Goal: Task Accomplishment & Management: Complete application form

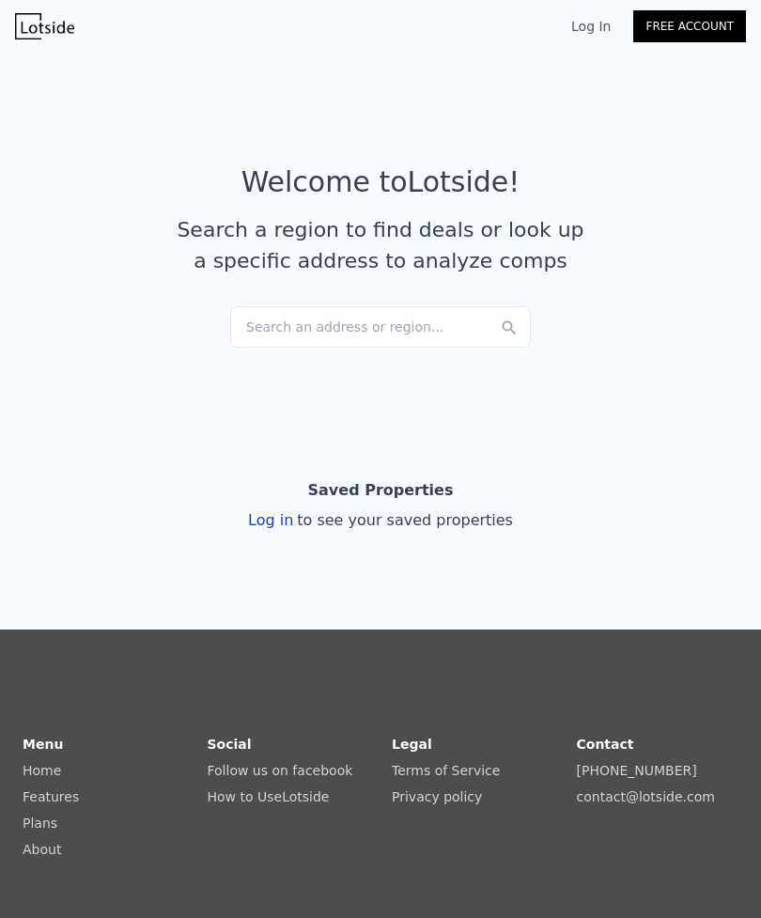
click at [586, 20] on link "Log In" at bounding box center [591, 26] width 85 height 19
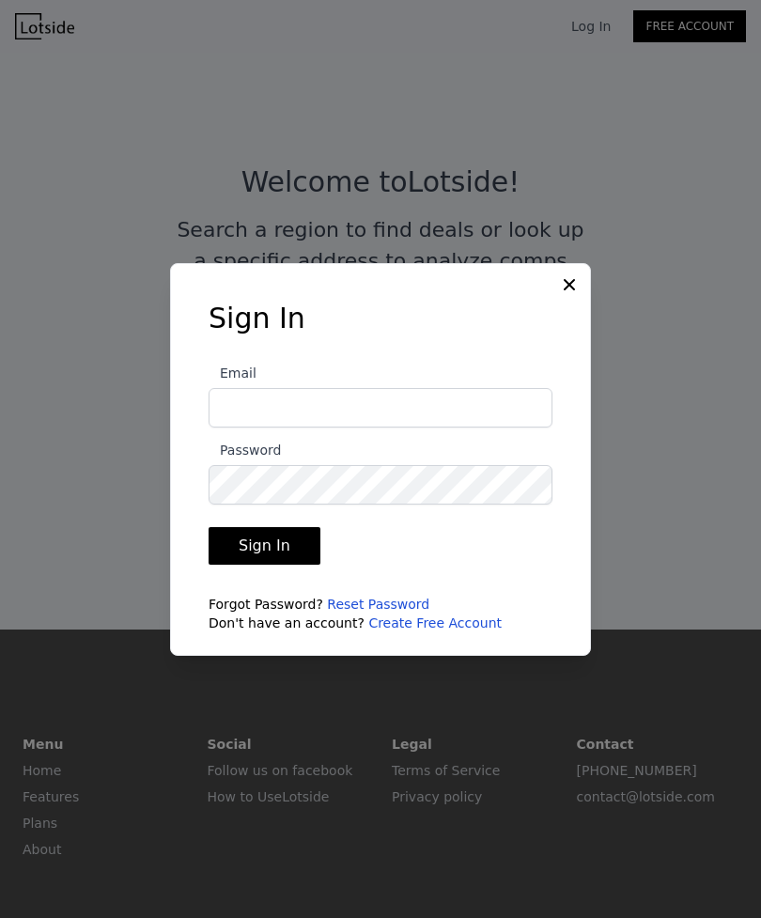
click at [243, 427] on input "Email" at bounding box center [381, 407] width 344 height 39
type input "[PERSON_NAME][EMAIL_ADDRESS][DOMAIN_NAME]"
click at [261, 564] on button "Sign In" at bounding box center [265, 546] width 112 height 38
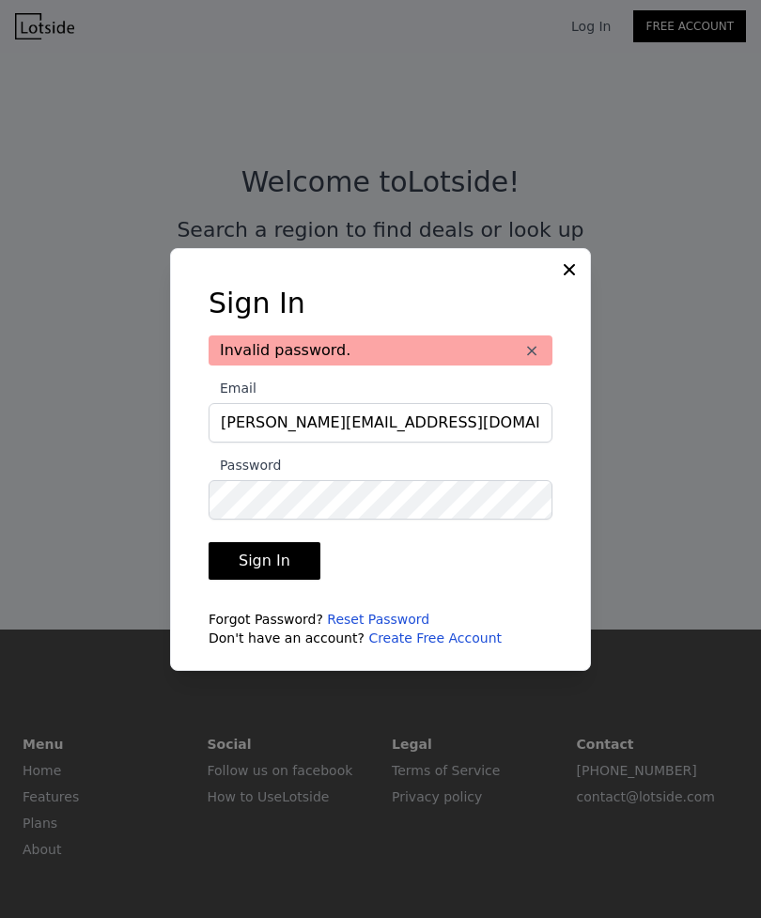
click at [244, 580] on button "Sign In" at bounding box center [265, 561] width 112 height 38
click at [559, 308] on div "Sign In Invalid password. × Email [PERSON_NAME][EMAIL_ADDRESS][DOMAIN_NAME] Pas…" at bounding box center [380, 459] width 421 height 423
click at [556, 298] on div "Sign In Invalid password. × Email [PERSON_NAME][EMAIL_ADDRESS][DOMAIN_NAME] Pas…" at bounding box center [380, 459] width 421 height 423
click at [561, 279] on icon at bounding box center [569, 269] width 19 height 19
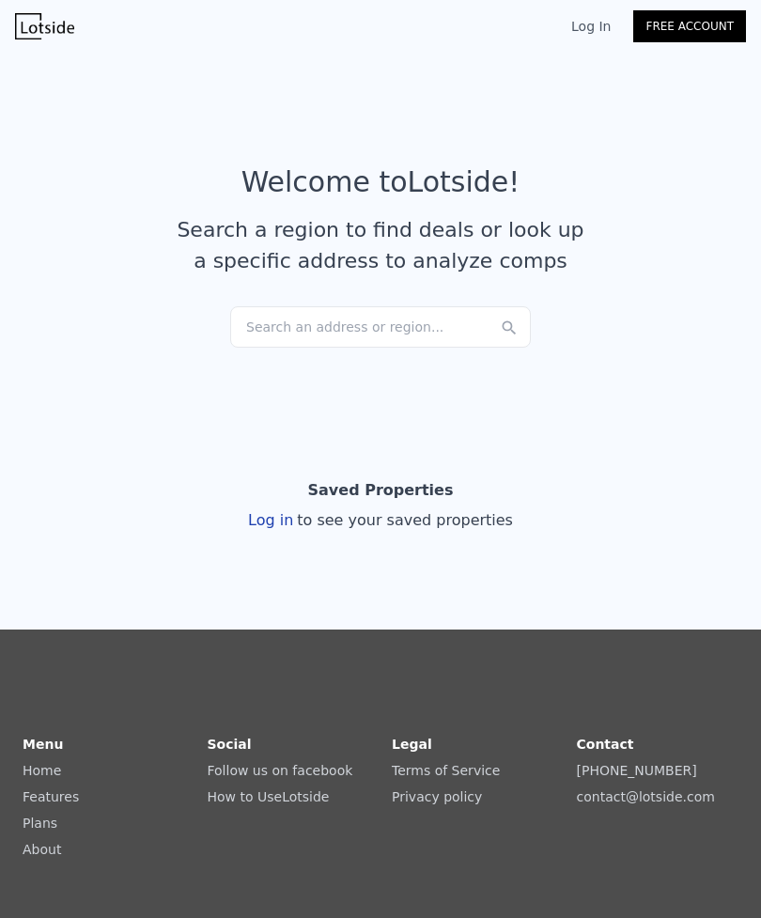
click at [245, 329] on div "Search an address or region..." at bounding box center [380, 326] width 301 height 41
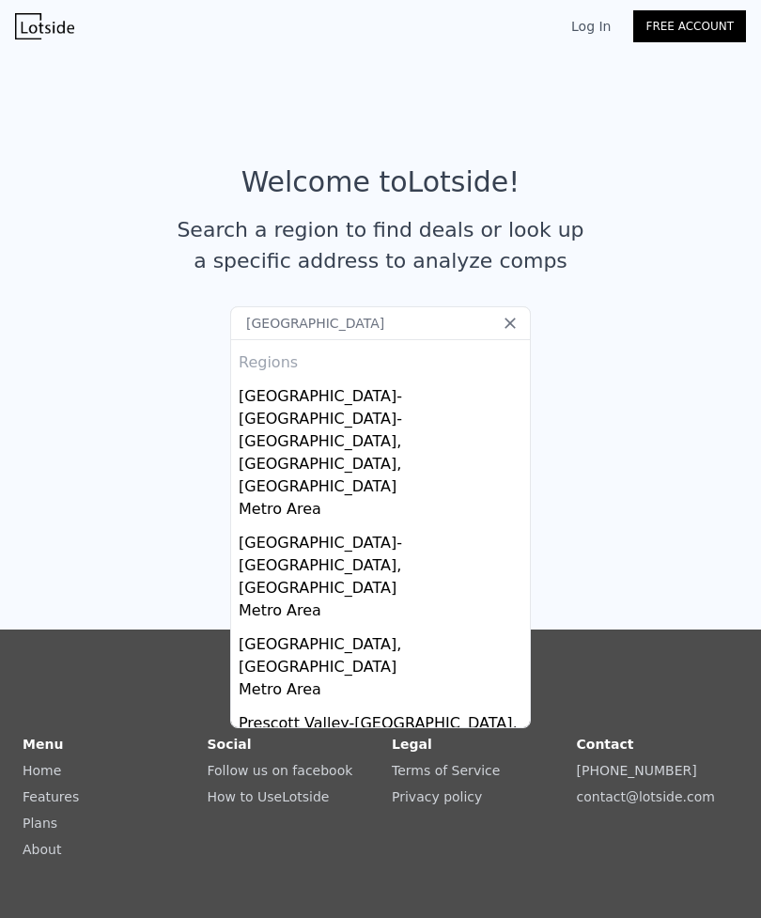
type input "[GEOGRAPHIC_DATA]"
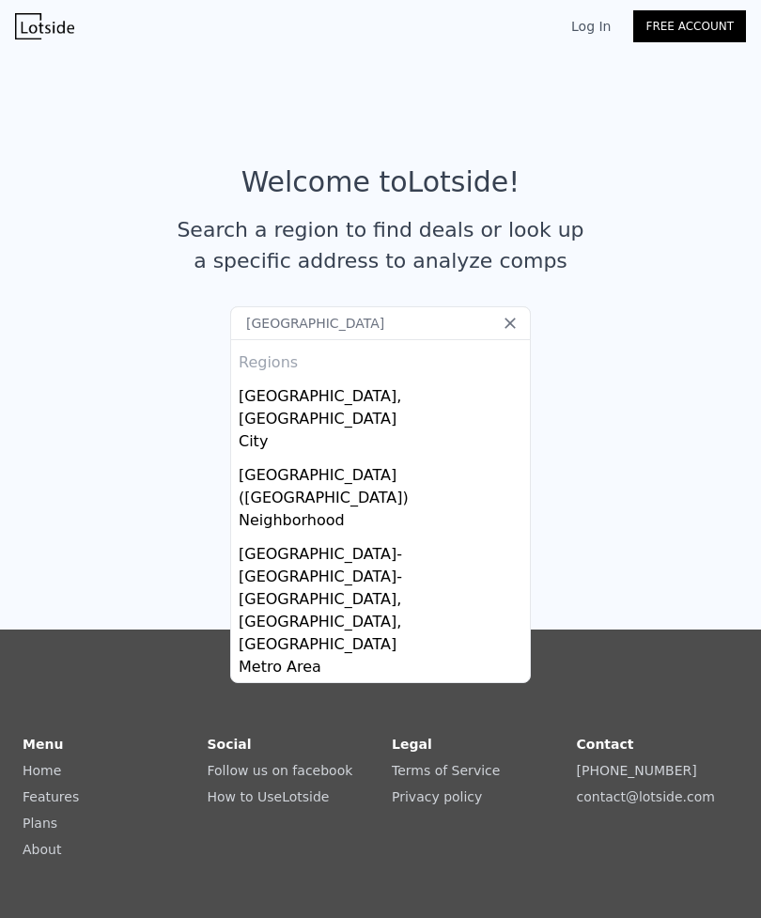
click at [262, 430] on div "City" at bounding box center [384, 443] width 291 height 26
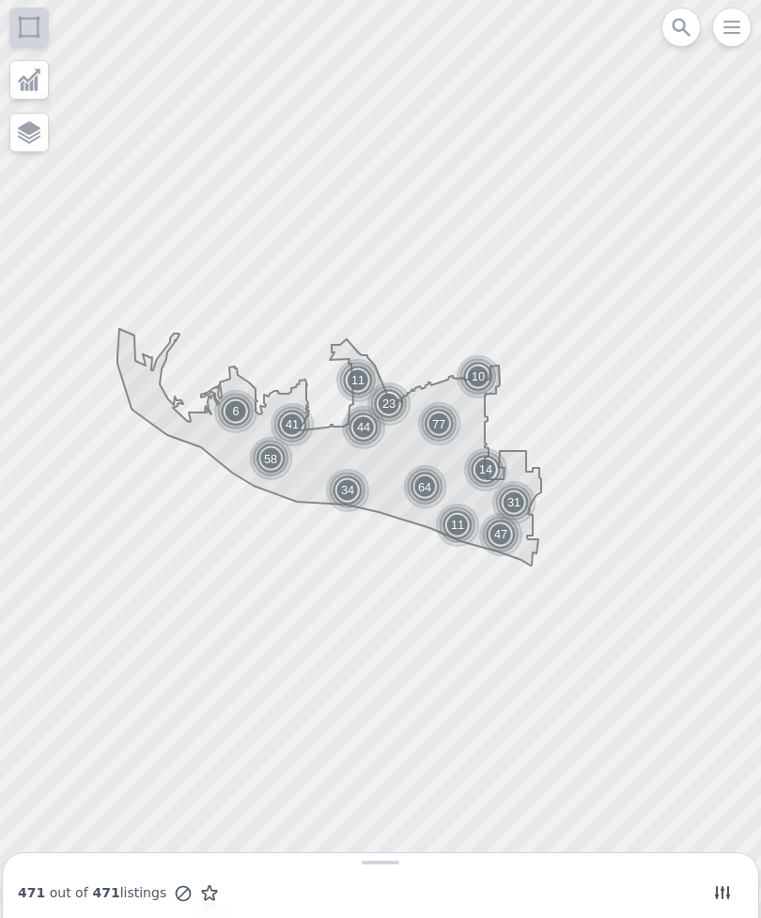
click at [741, 23] on icon "button" at bounding box center [731, 27] width 23 height 23
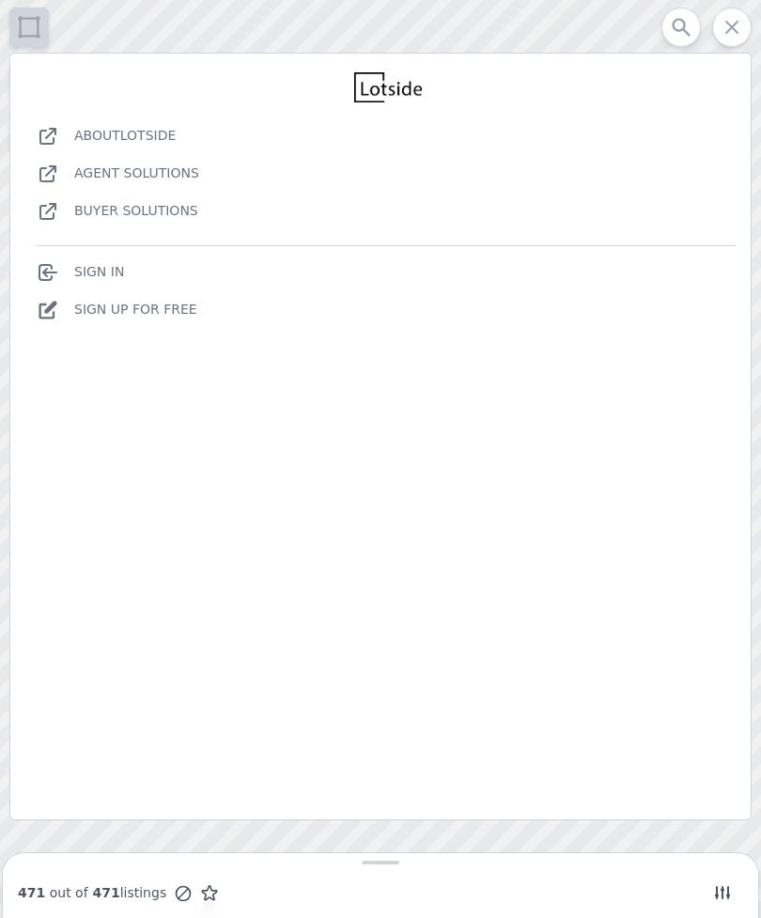
click at [79, 267] on link "Sign In" at bounding box center [80, 271] width 87 height 15
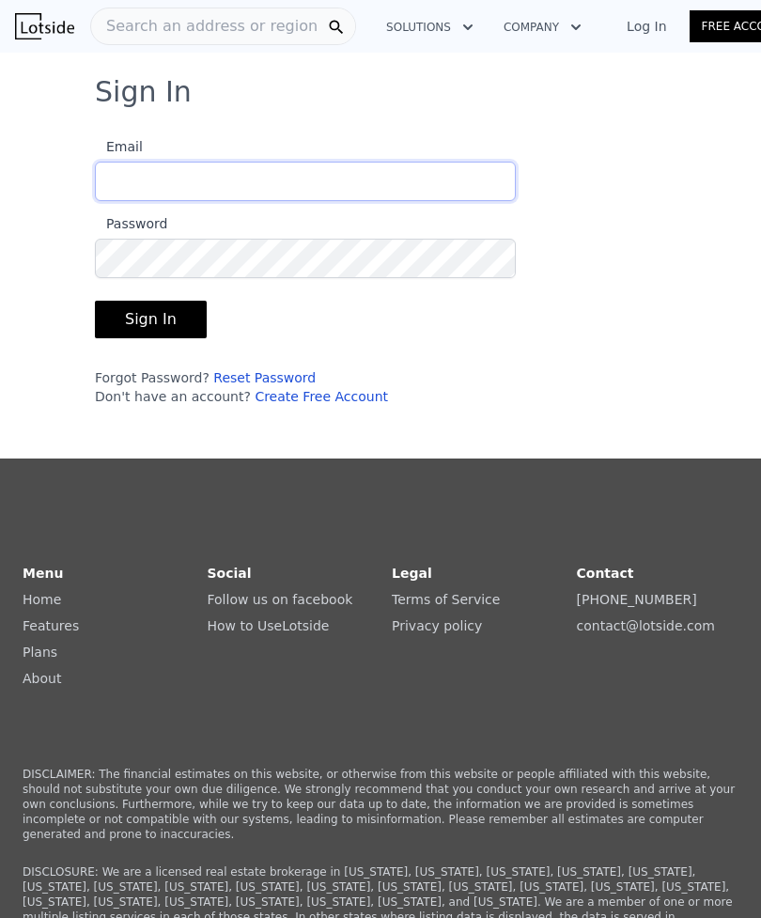
type input "[PERSON_NAME][EMAIL_ADDRESS][DOMAIN_NAME]"
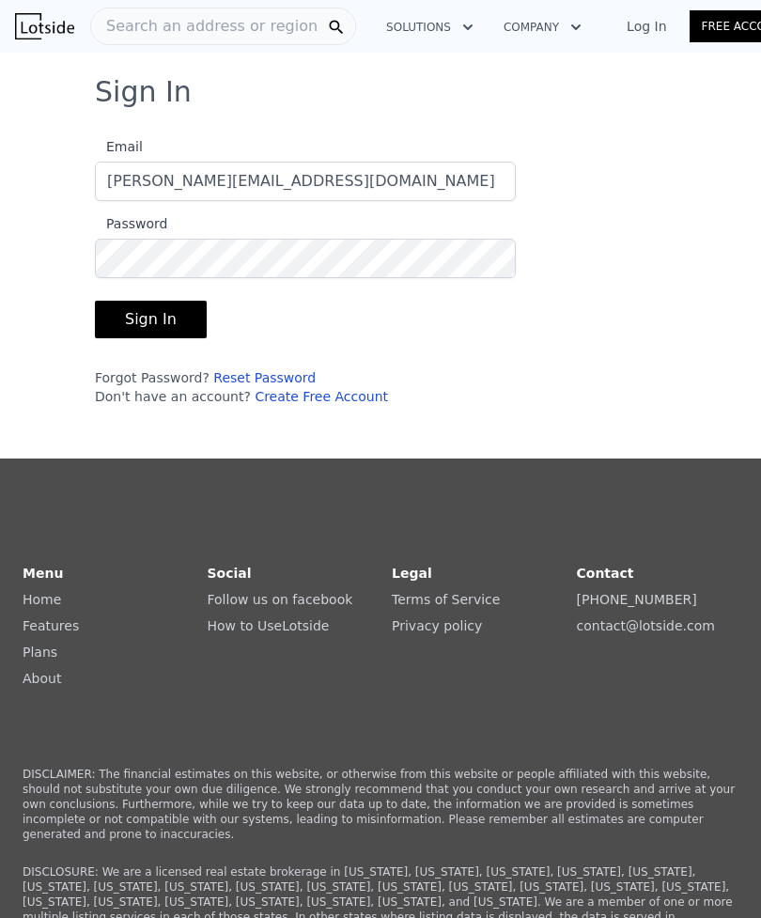
click at [131, 325] on button "Sign In" at bounding box center [151, 320] width 112 height 38
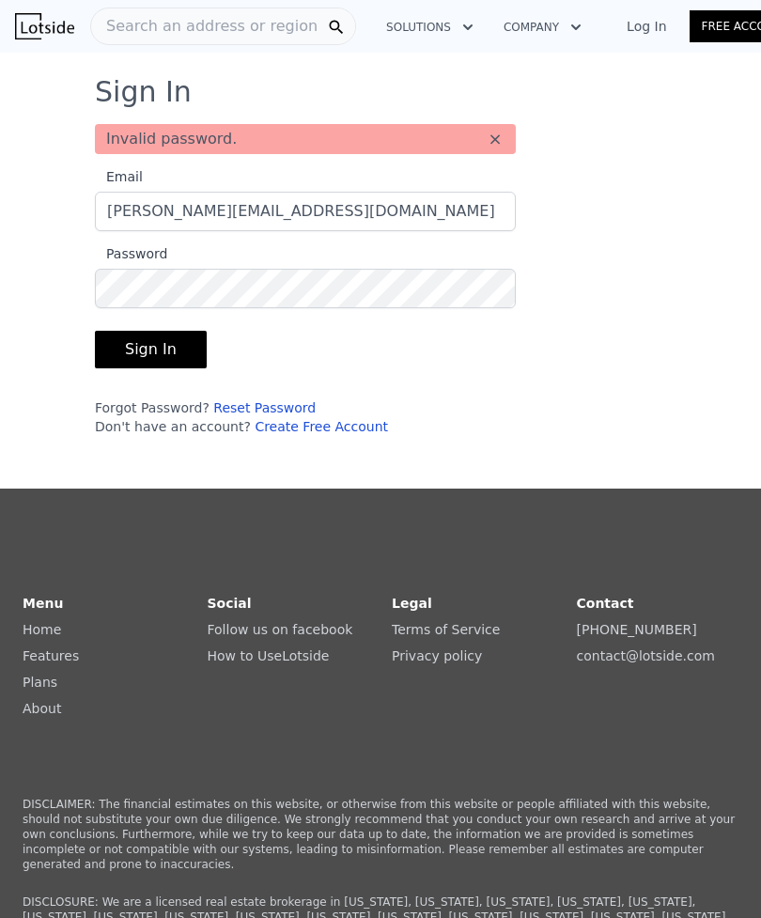
click at [624, 17] on link "Log In" at bounding box center [646, 26] width 85 height 19
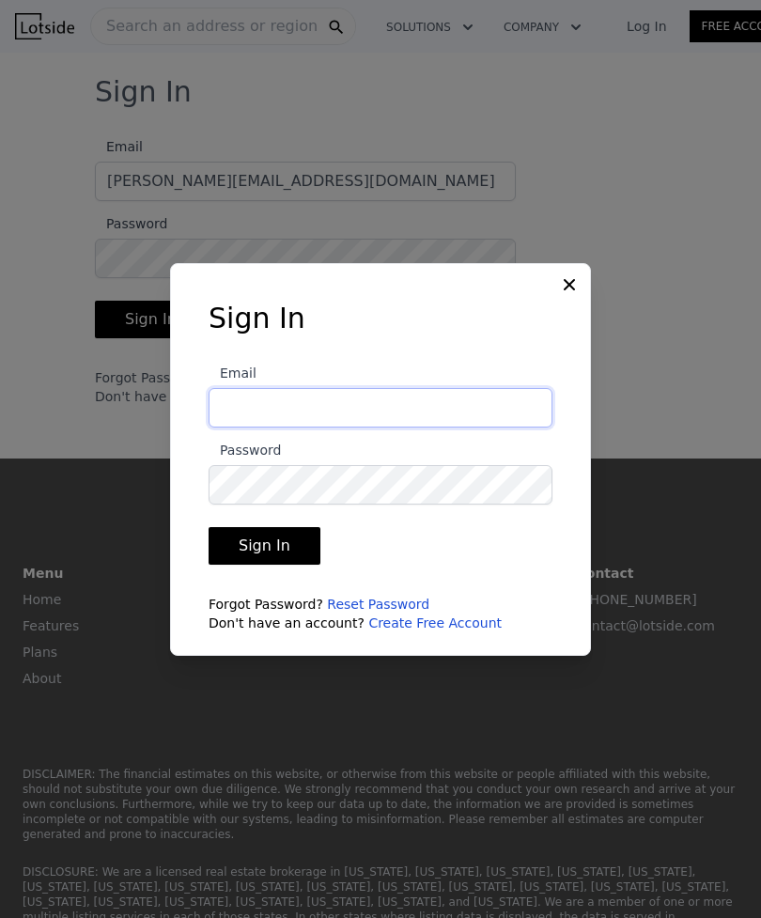
type input "[PERSON_NAME][EMAIL_ADDRESS][DOMAIN_NAME]"
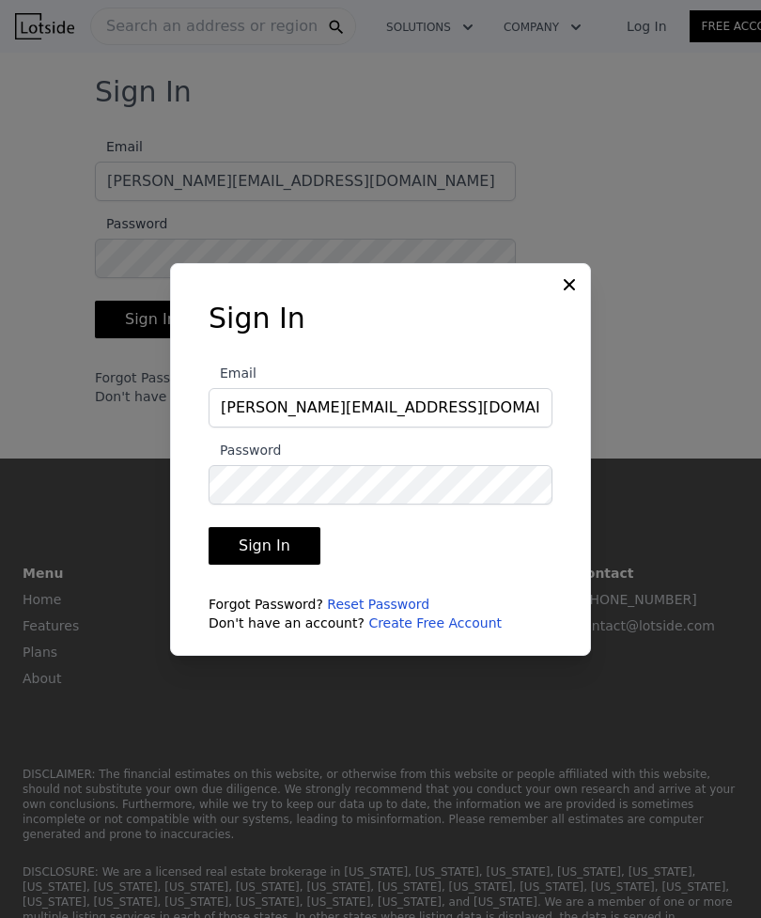
click at [253, 564] on button "Sign In" at bounding box center [265, 546] width 112 height 38
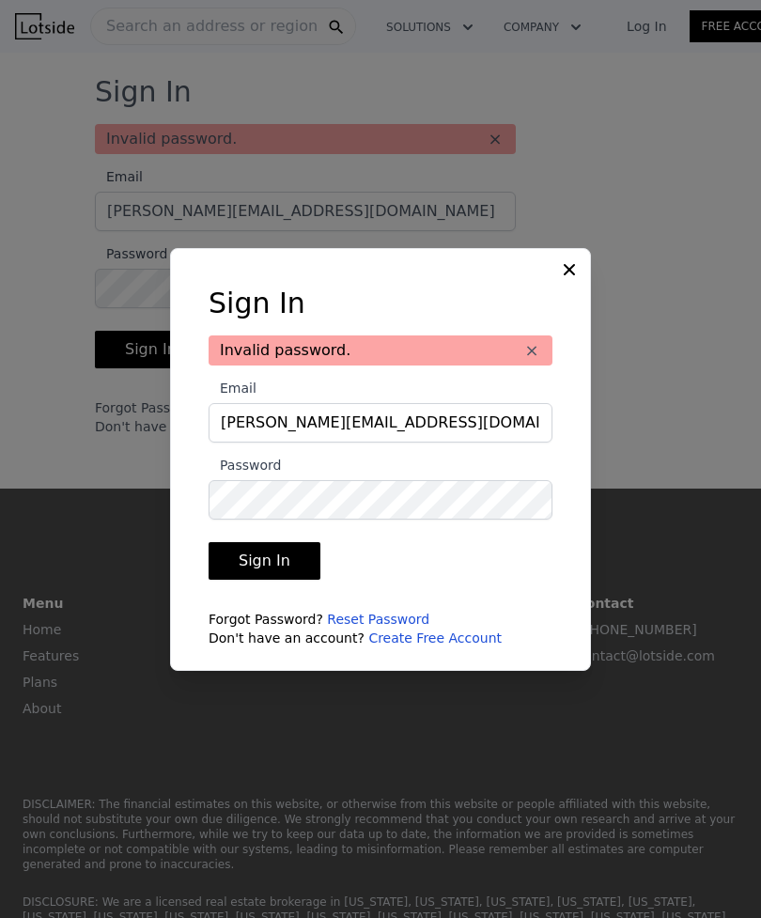
click at [568, 279] on icon at bounding box center [569, 269] width 19 height 19
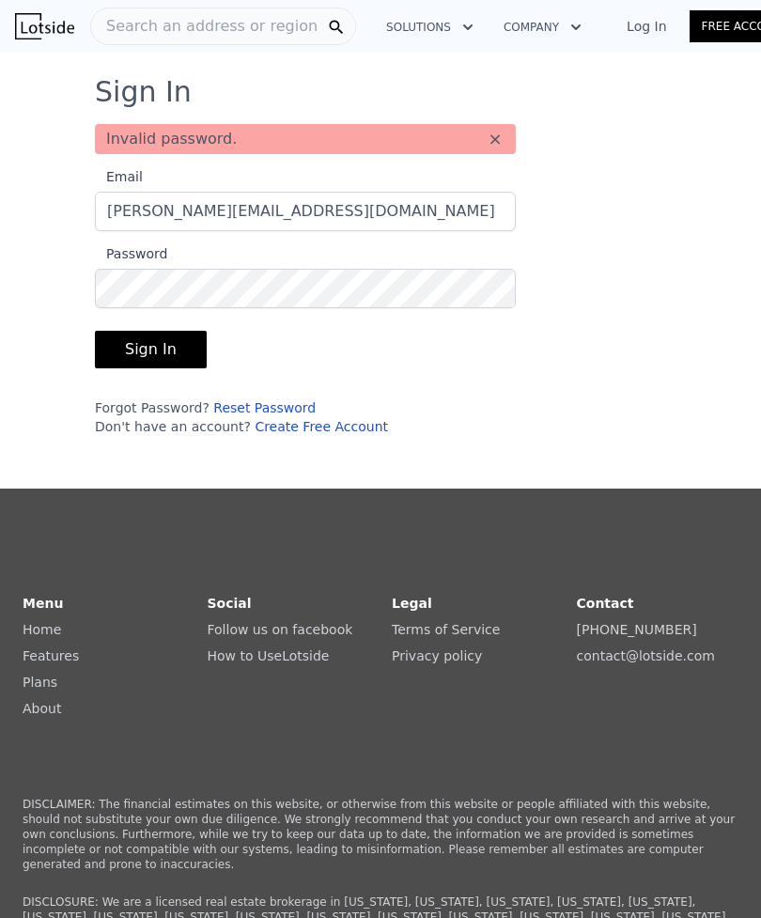
click at [136, 353] on button "Sign In" at bounding box center [151, 350] width 112 height 38
click at [42, 22] on img at bounding box center [44, 26] width 59 height 26
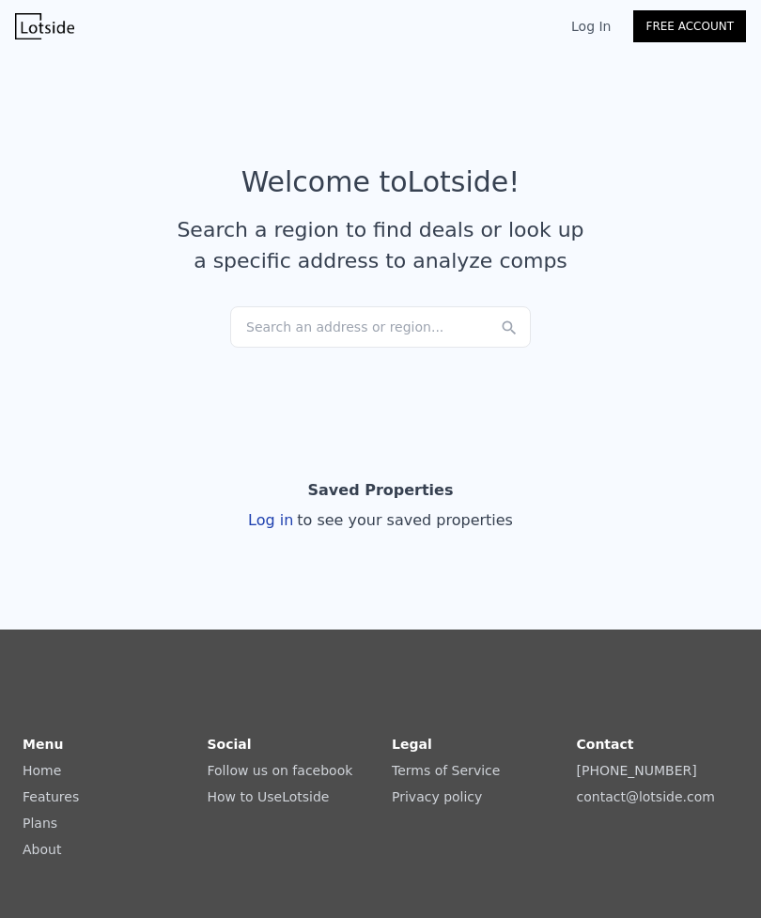
click at [265, 336] on div "Search an address or region..." at bounding box center [380, 326] width 301 height 41
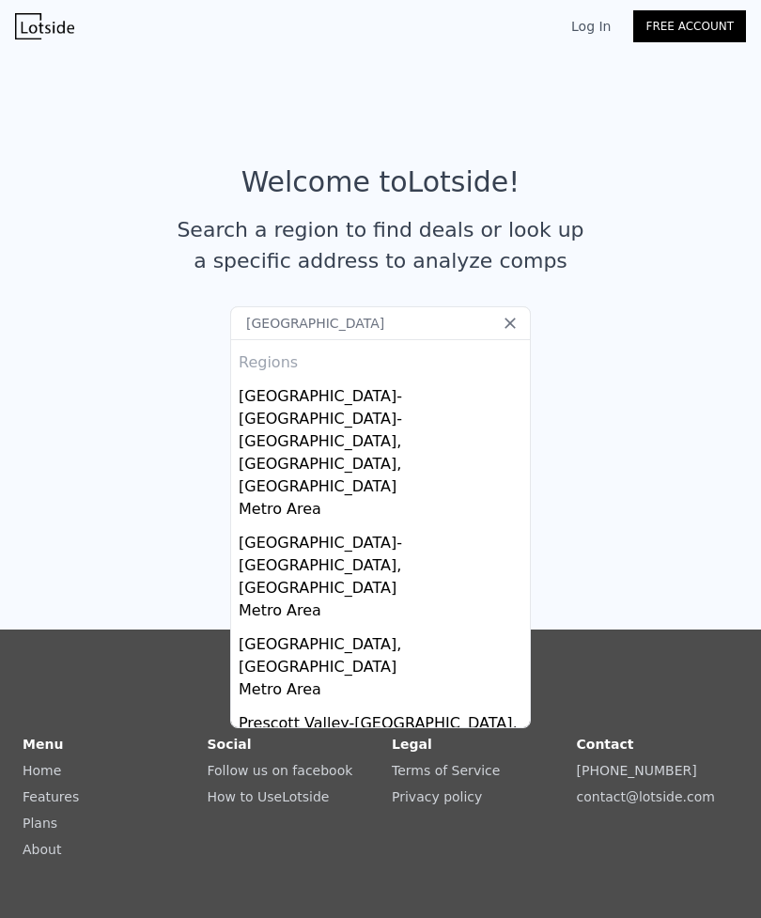
type input "[GEOGRAPHIC_DATA]"
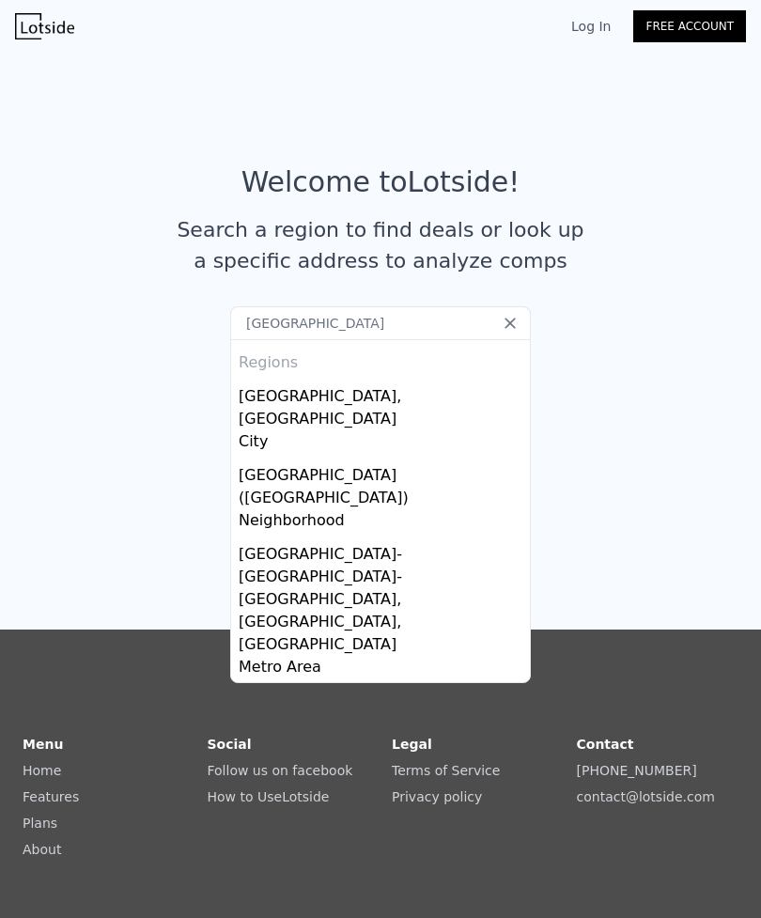
click at [259, 407] on div "Vancouver, WA" at bounding box center [384, 404] width 291 height 53
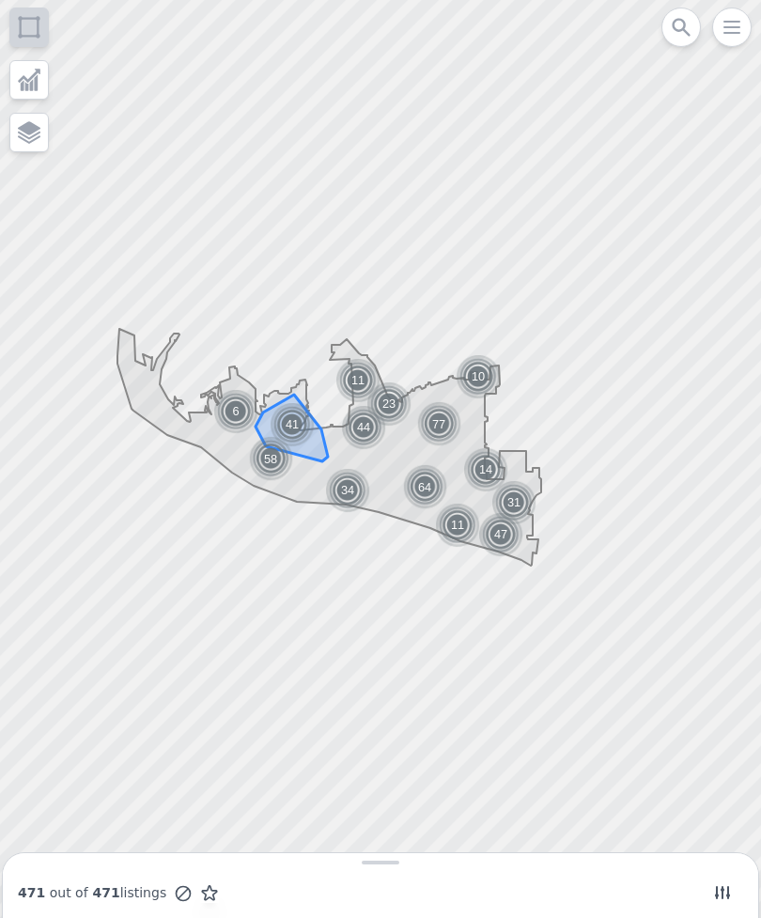
click at [282, 422] on img at bounding box center [293, 424] width 46 height 45
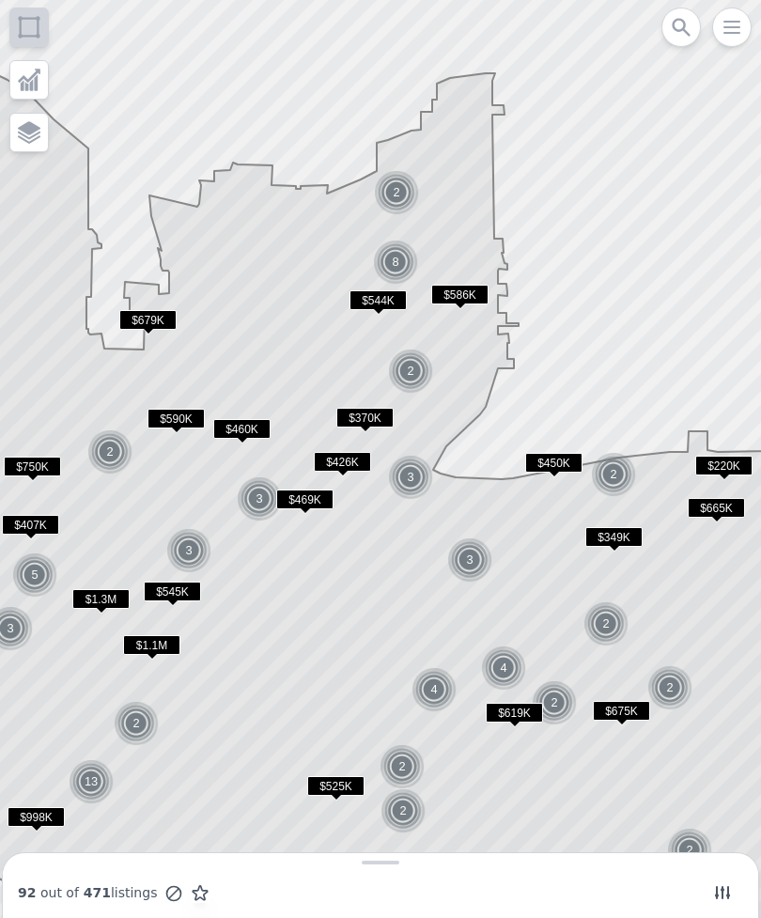
click at [233, 426] on span "$460K" at bounding box center [241, 429] width 57 height 20
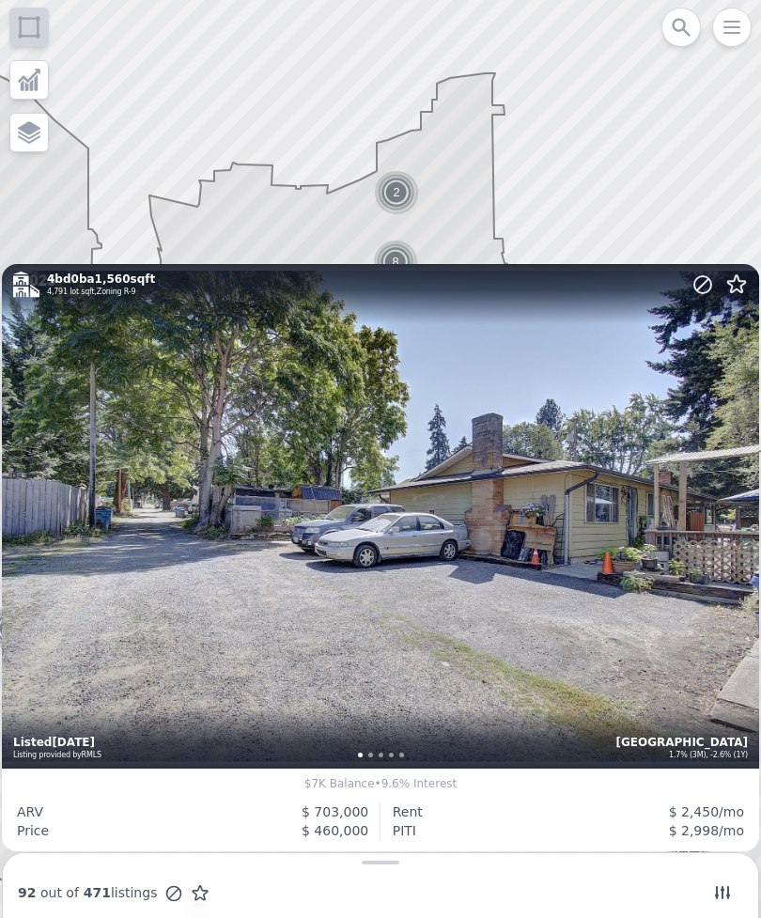
click at [187, 209] on icon at bounding box center [380, 458] width 917 height 1105
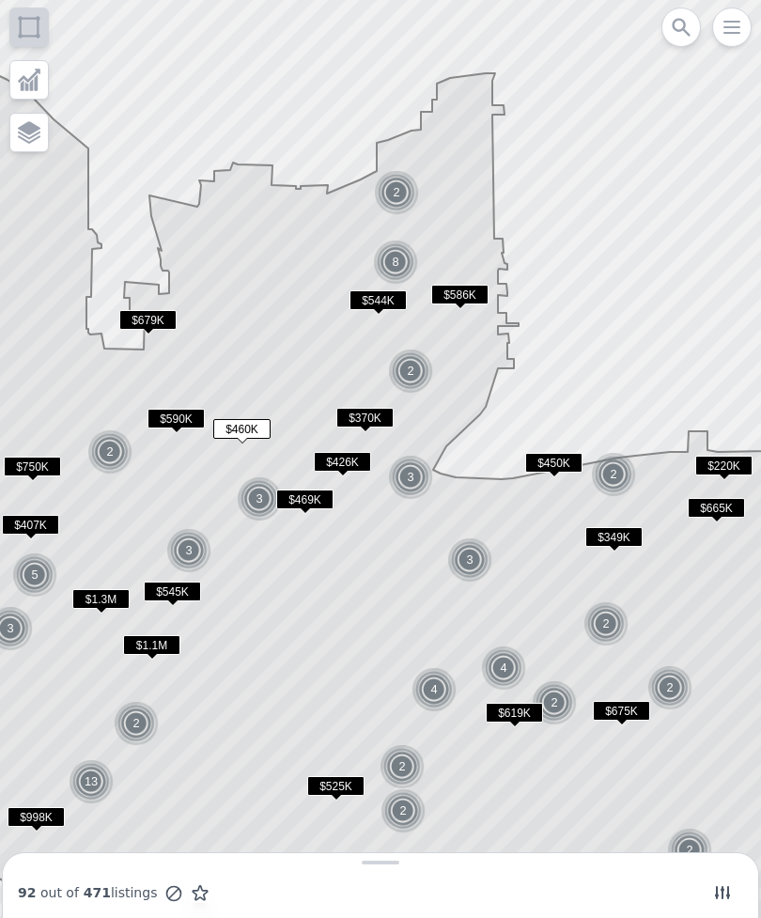
click at [363, 298] on span "$544K" at bounding box center [377, 300] width 57 height 20
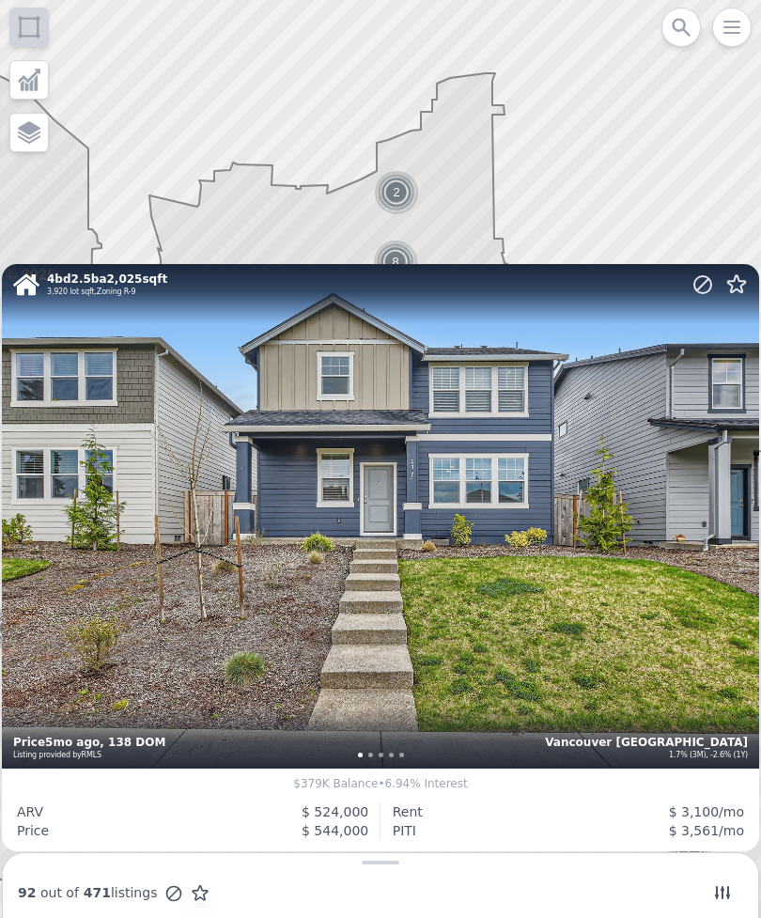
click at [310, 529] on div "4 bd 2.5 ba 2,025 sqft 3,920 lot sqft , Zoning R-9 Vancouver West Minnehaha 1.7…" at bounding box center [380, 516] width 757 height 504
click at [301, 250] on icon at bounding box center [380, 458] width 917 height 1105
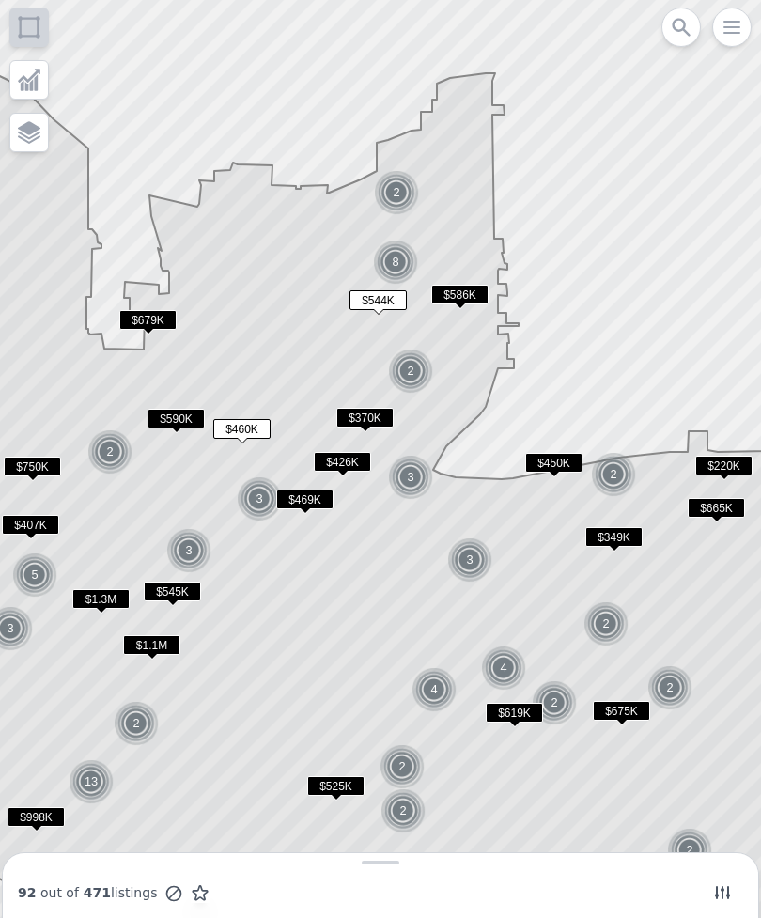
click at [361, 427] on span "$370K" at bounding box center [364, 418] width 57 height 20
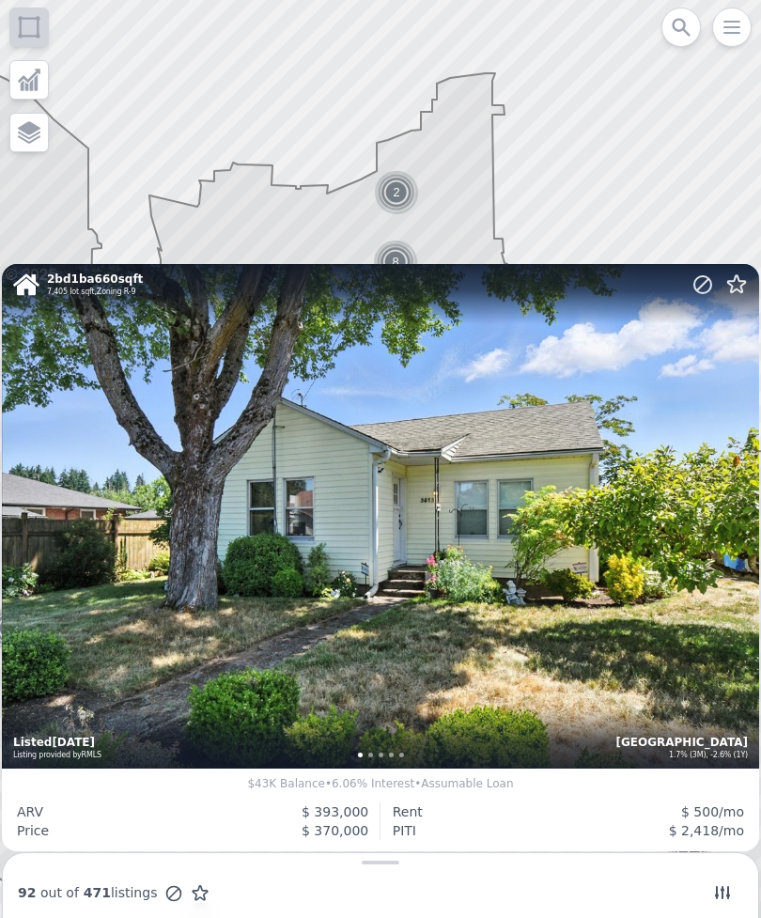
click at [161, 583] on div "2 bd 1 ba 660 sqft 7,405 lot sqft , Zoning R-9 Vancouver Rose Village 1.7% (3M)…" at bounding box center [380, 516] width 757 height 504
click at [267, 213] on icon at bounding box center [380, 458] width 917 height 1105
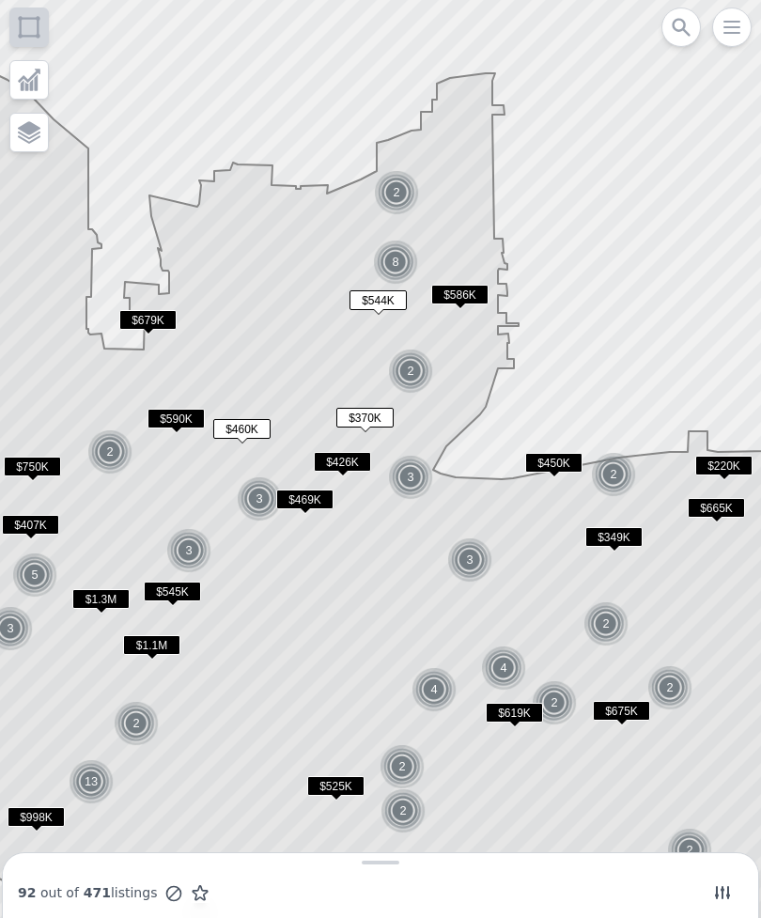
click at [126, 719] on img at bounding box center [137, 723] width 46 height 45
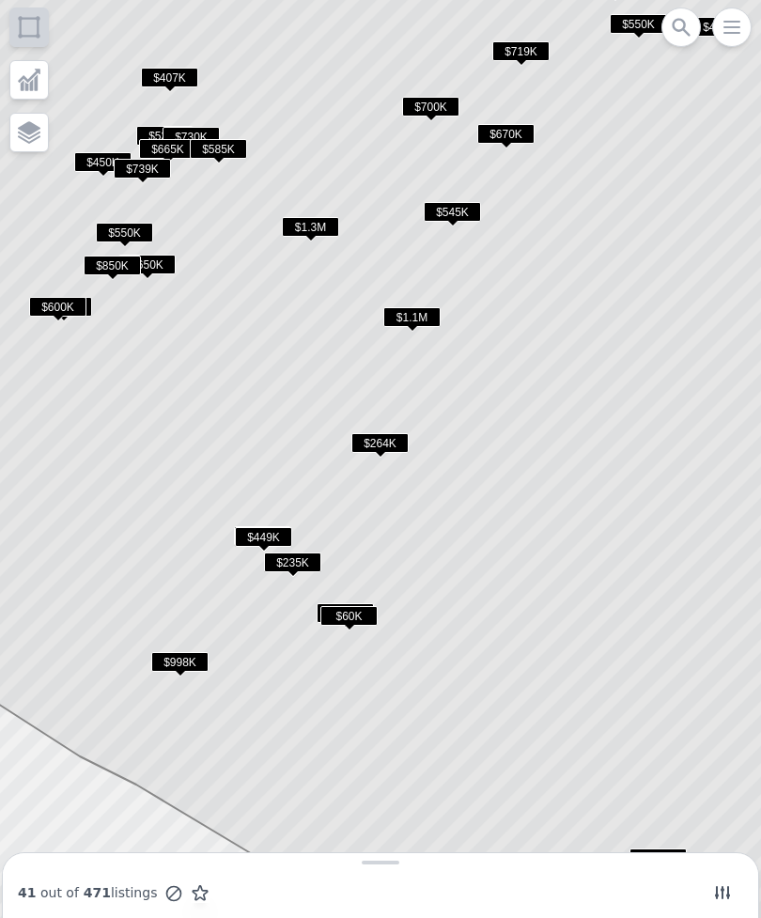
click at [369, 447] on span "$264K" at bounding box center [379, 443] width 57 height 20
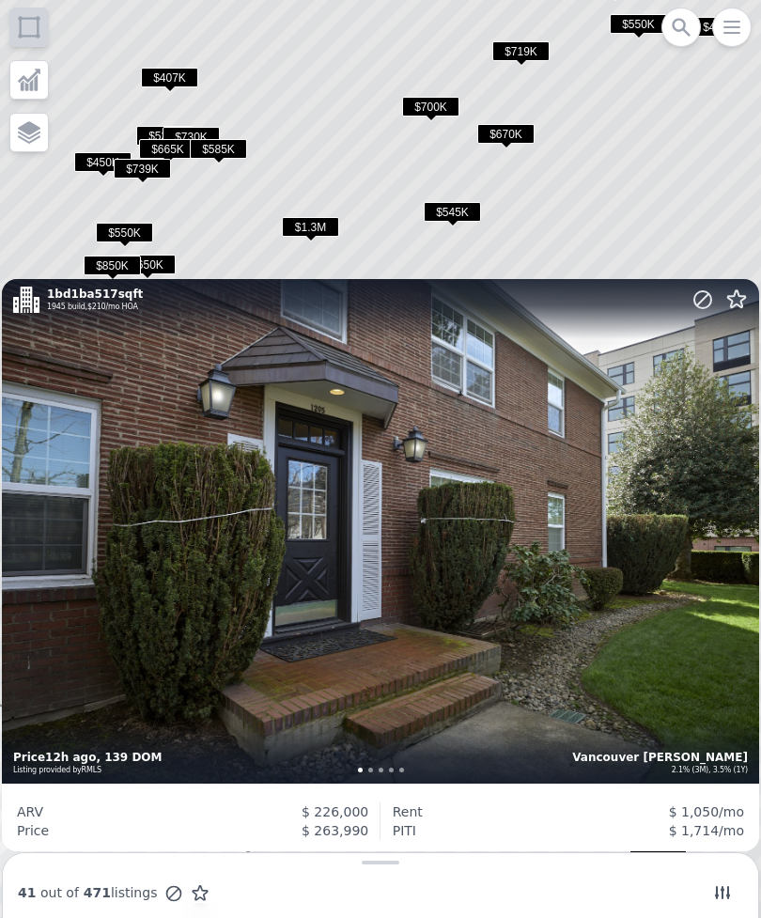
click at [51, 227] on icon at bounding box center [380, 458] width 917 height 1105
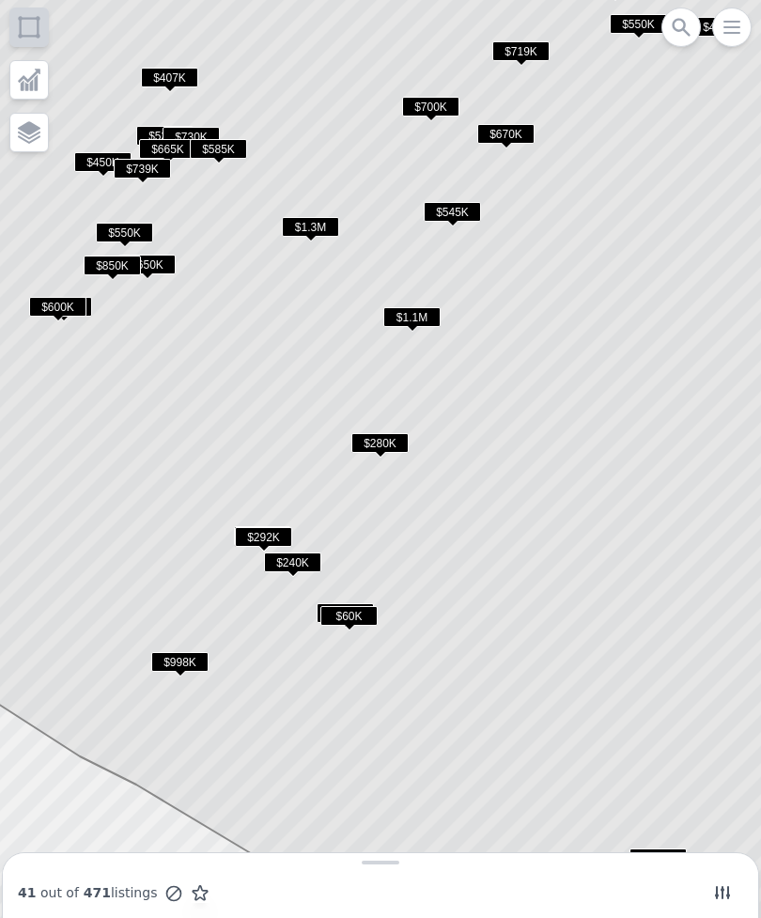
click at [378, 440] on span "$280K" at bounding box center [379, 443] width 57 height 20
click at [371, 444] on span "$280K" at bounding box center [379, 443] width 57 height 20
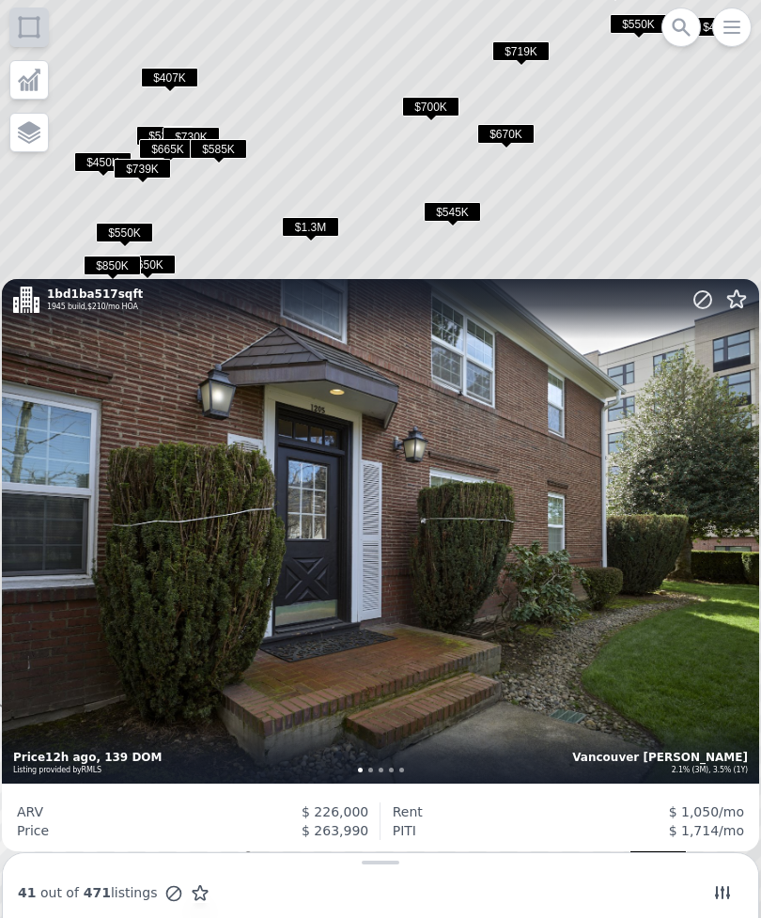
click at [40, 211] on icon at bounding box center [380, 458] width 917 height 1105
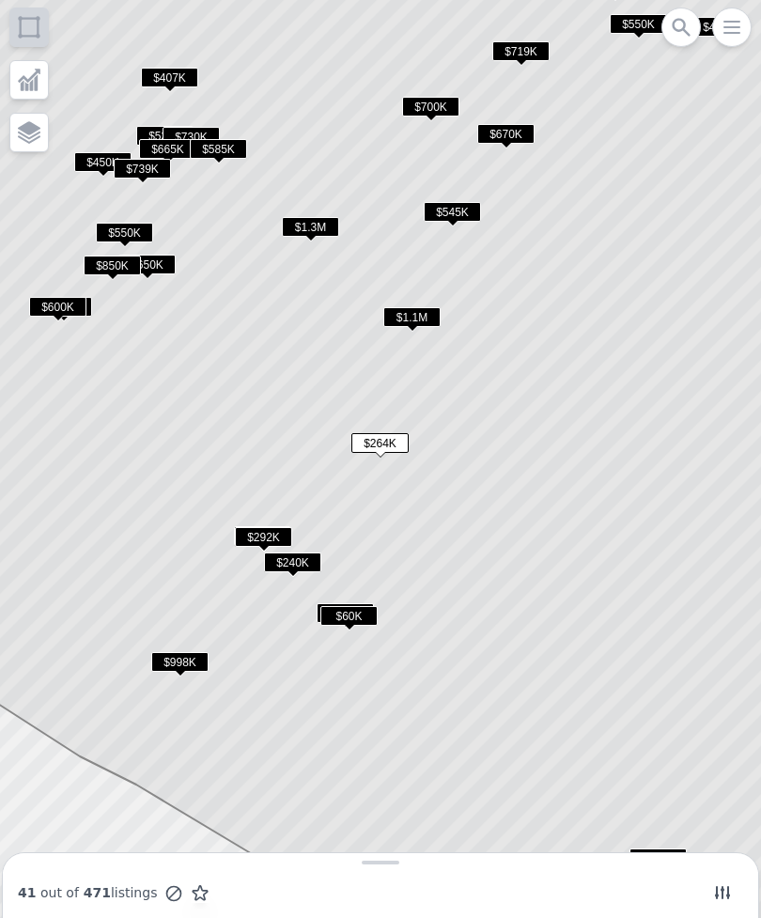
click at [251, 546] on span "$292K" at bounding box center [263, 537] width 57 height 20
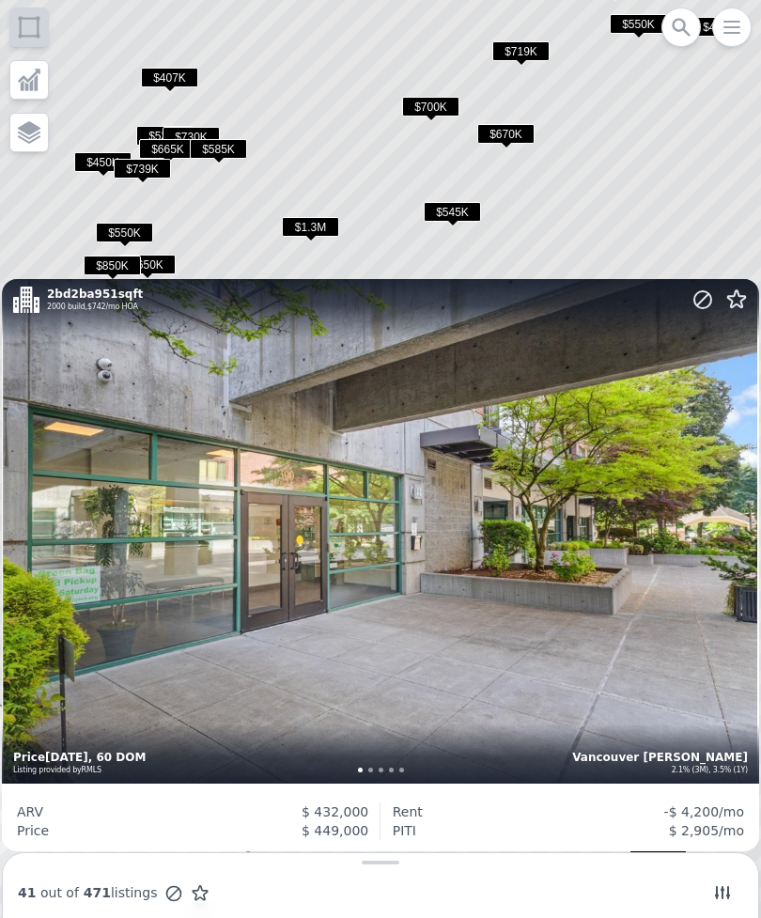
click at [45, 201] on icon at bounding box center [380, 458] width 917 height 1105
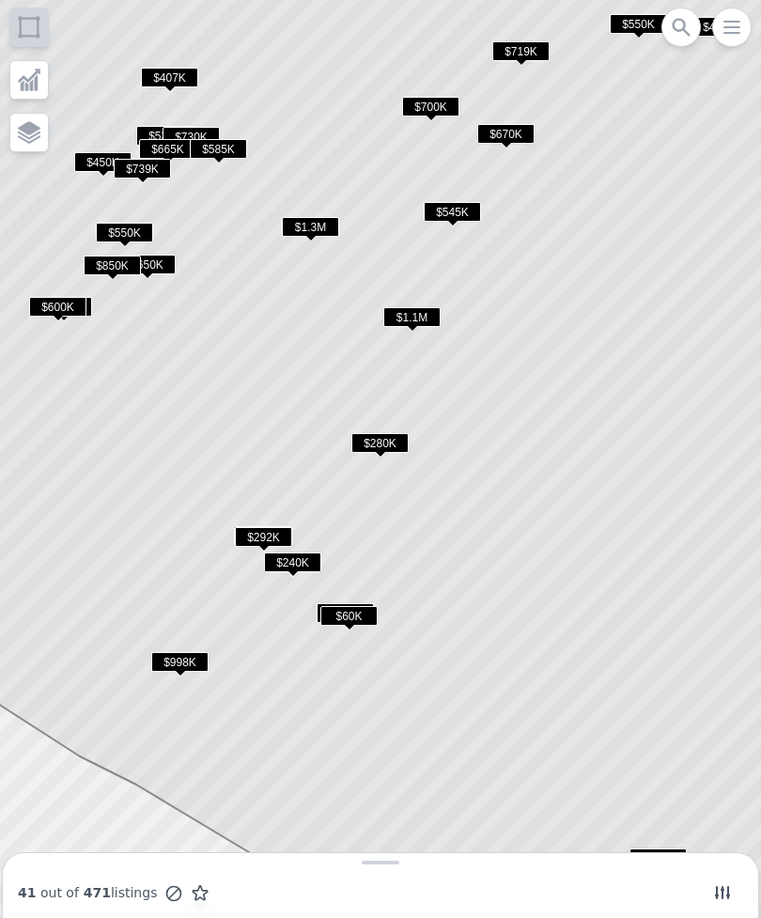
click at [335, 618] on span "$60K" at bounding box center [348, 616] width 57 height 20
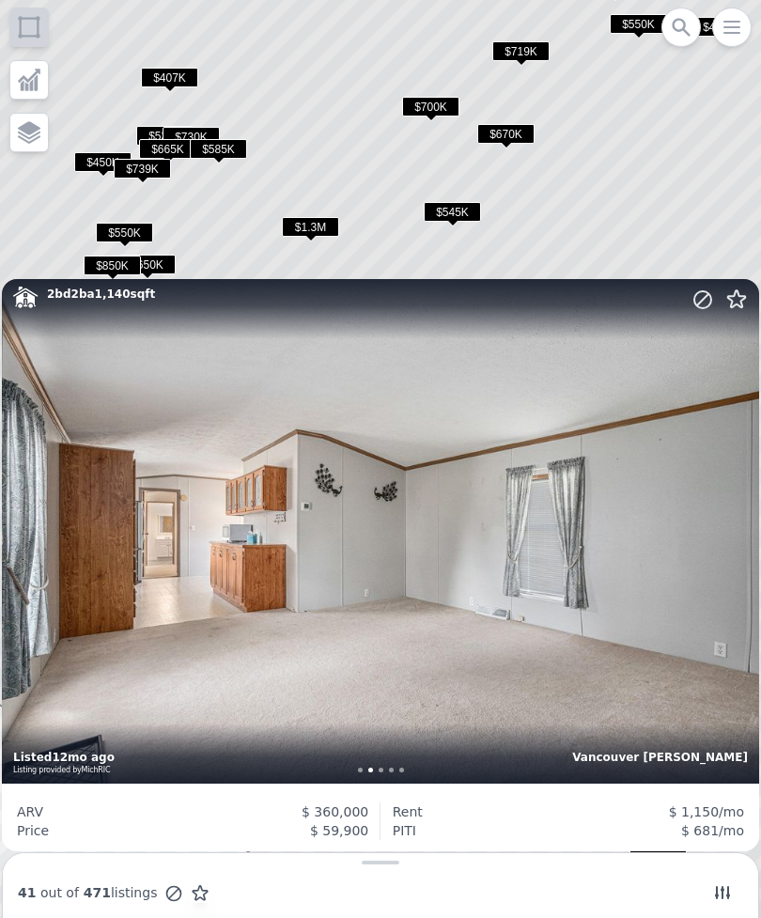
click at [95, 664] on div "2 bd 2 ba 1,140 sqft Vancouver Esther Short Listed 12mo ago Listing provided by…" at bounding box center [380, 531] width 757 height 504
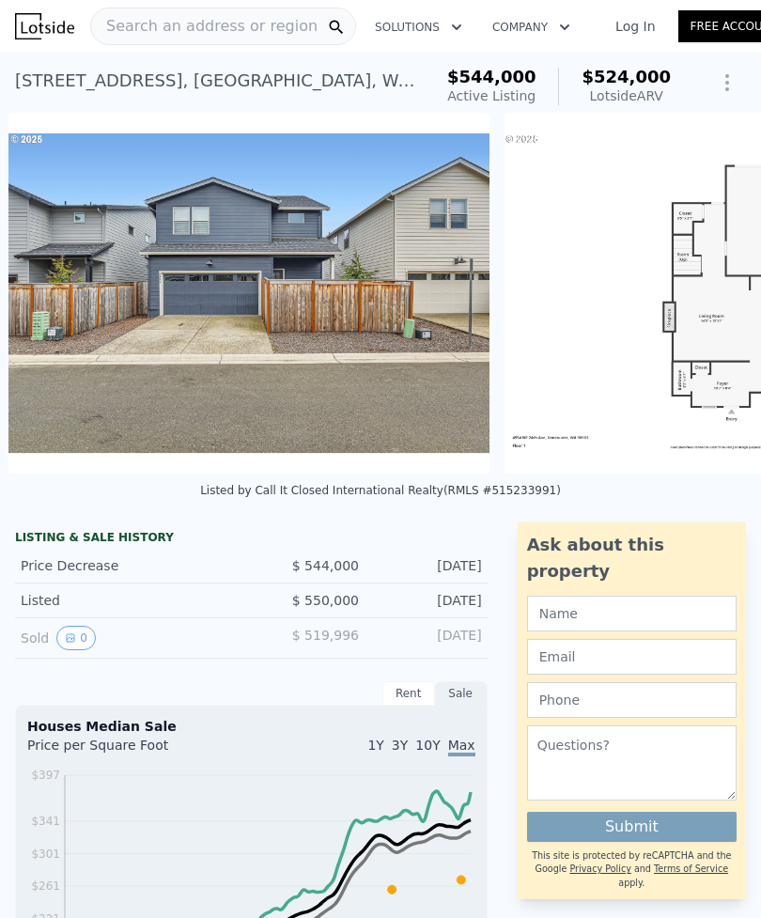
scroll to position [0, 16299]
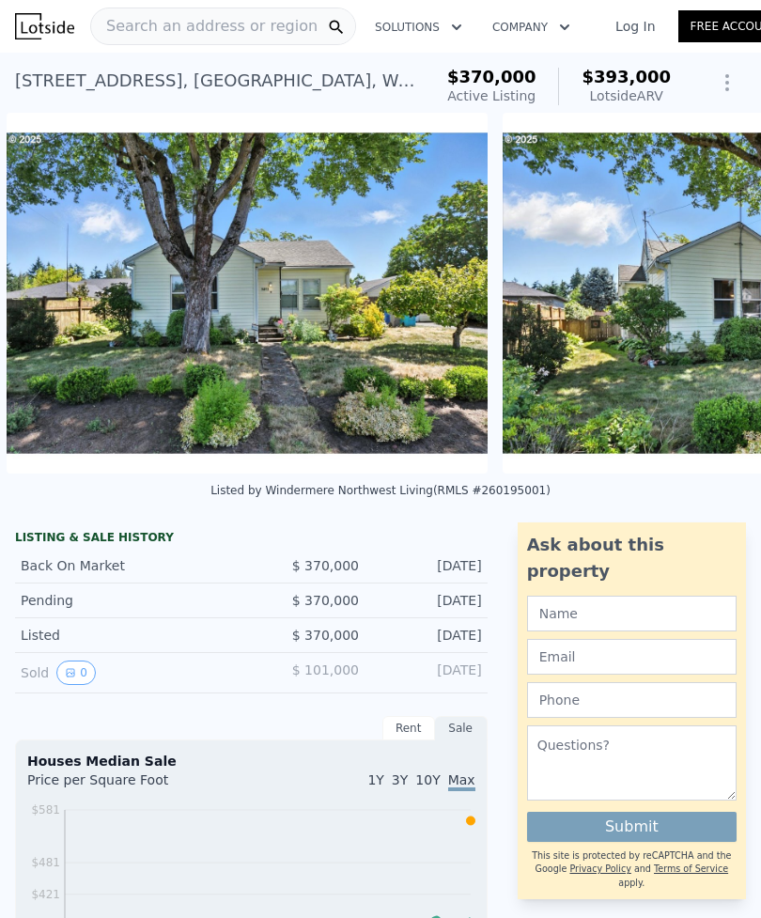
scroll to position [0, 12828]
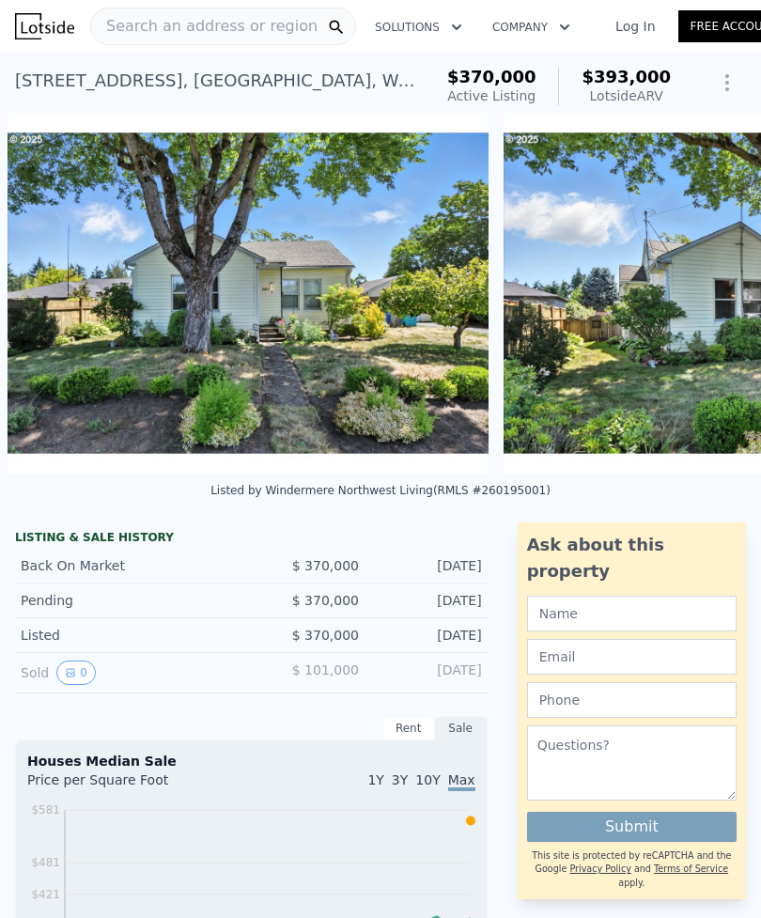
click at [1, 67] on div "3813 V St , Vancouver , WA 98663 Active at $370k (~ARV $393k ) $370,000 Active …" at bounding box center [380, 83] width 761 height 60
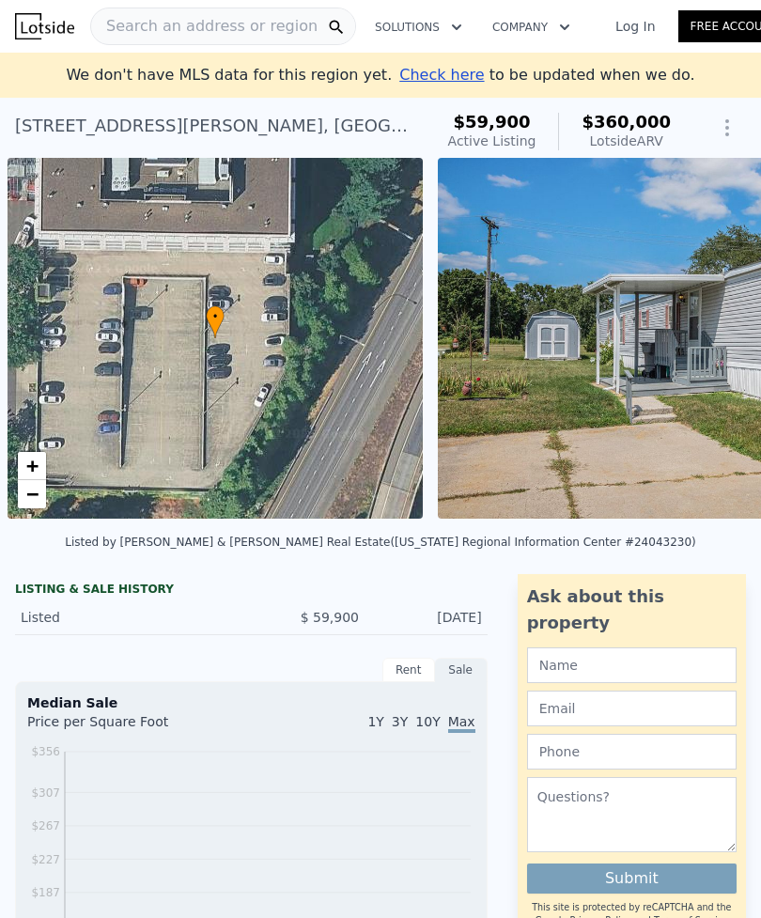
scroll to position [0, 8]
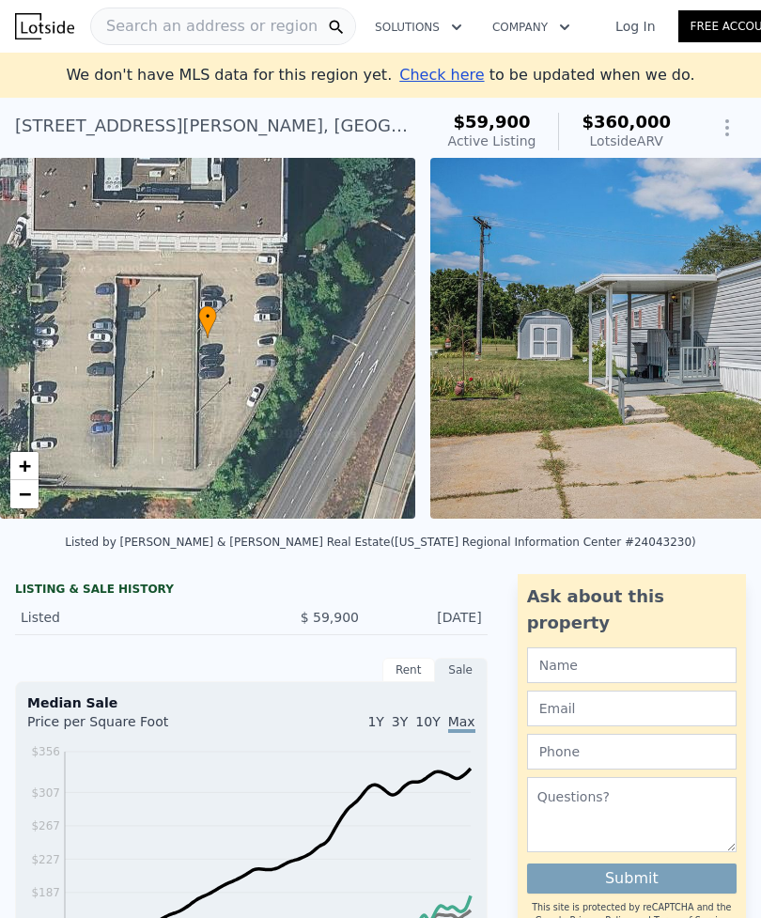
click at [426, 77] on span "Check here" at bounding box center [441, 75] width 85 height 18
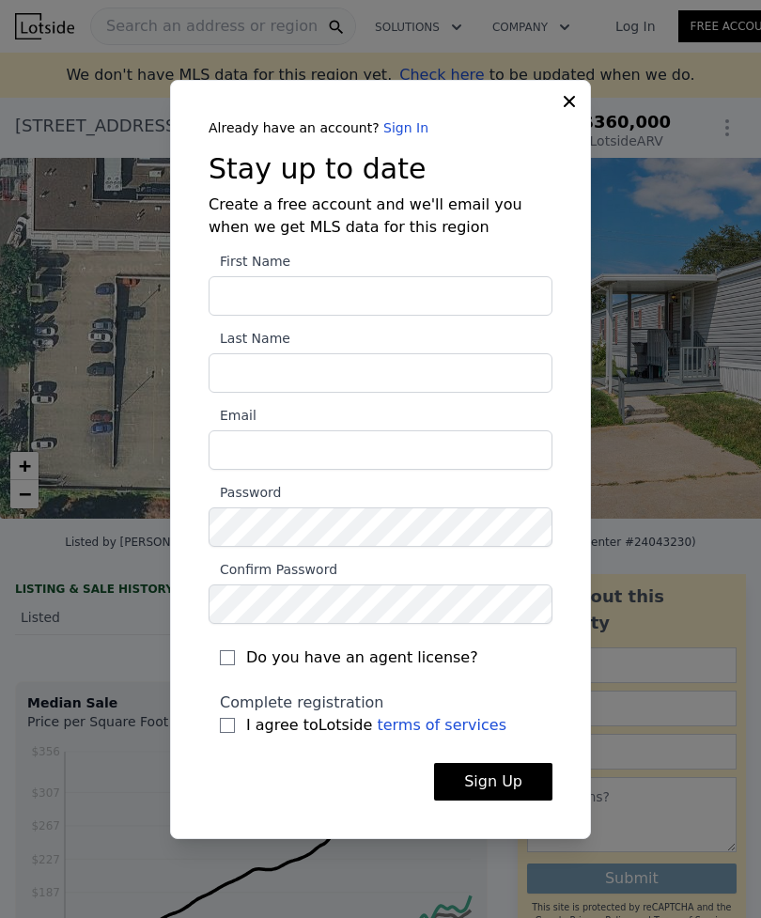
click at [226, 316] on input "First Name" at bounding box center [381, 295] width 344 height 39
type input "[PERSON_NAME]"
click at [304, 316] on input "[PERSON_NAME]" at bounding box center [381, 295] width 344 height 39
type input "[PERSON_NAME]"
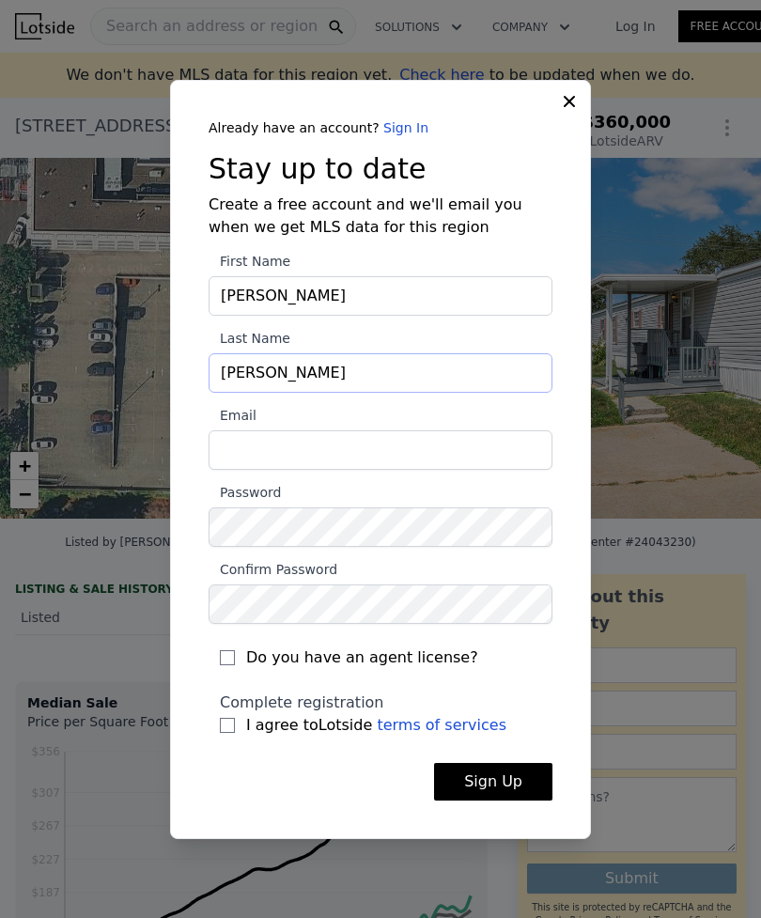
click at [268, 393] on input "[PERSON_NAME]" at bounding box center [381, 372] width 344 height 39
type input "L"
type input "[PERSON_NAME]"
click at [230, 470] on input "Email" at bounding box center [381, 449] width 344 height 39
type input "[PERSON_NAME][EMAIL_ADDRESS][DOMAIN_NAME]"
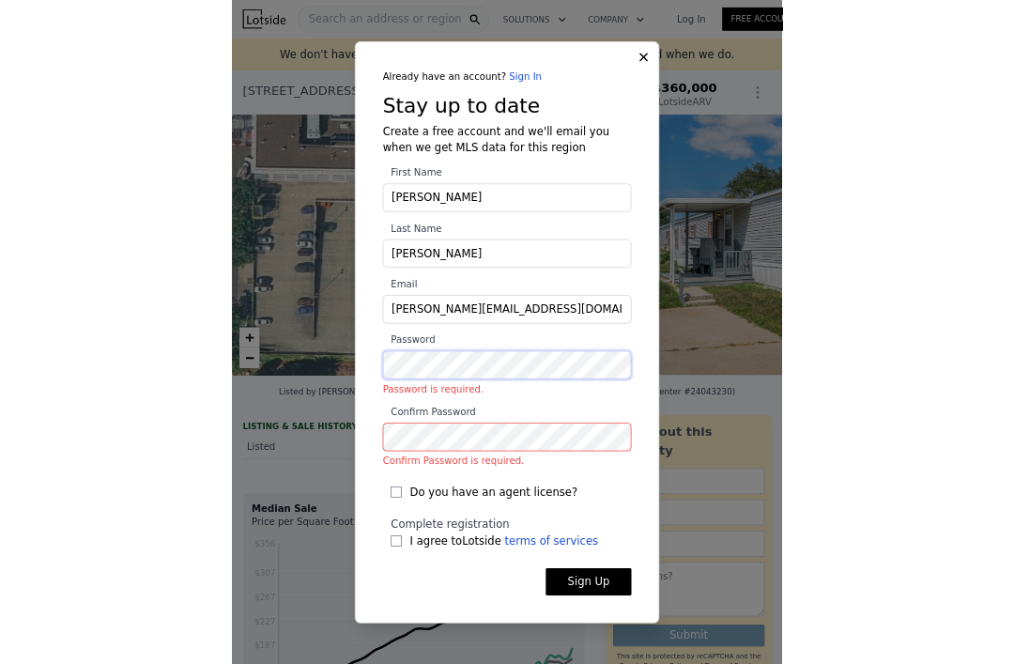
scroll to position [60, 0]
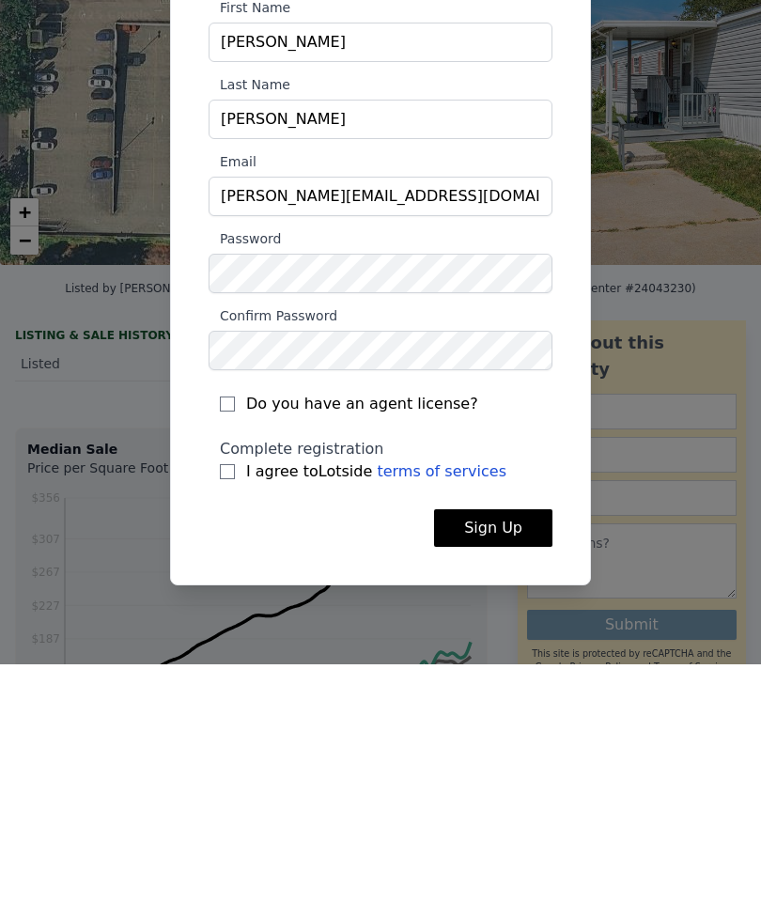
click at [231, 650] on input "Do you have an agent license?" at bounding box center [227, 657] width 15 height 15
checkbox input "true"
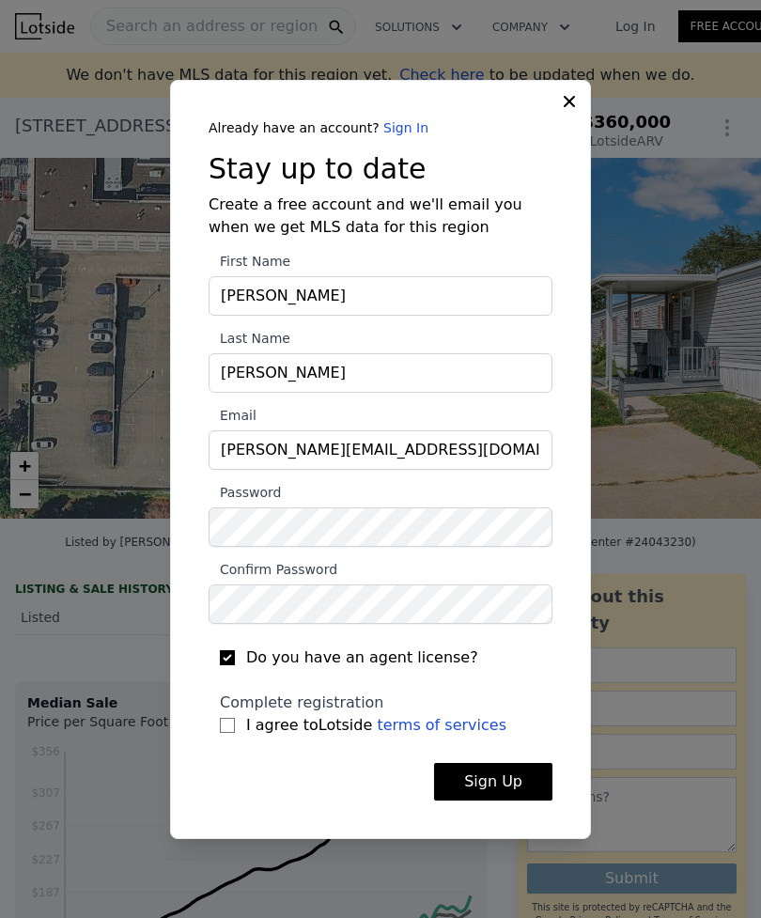
click at [222, 718] on input "I agree to Lotside terms of services" at bounding box center [227, 725] width 15 height 15
checkbox input "true"
click at [476, 763] on button "Sign Up" at bounding box center [493, 782] width 118 height 38
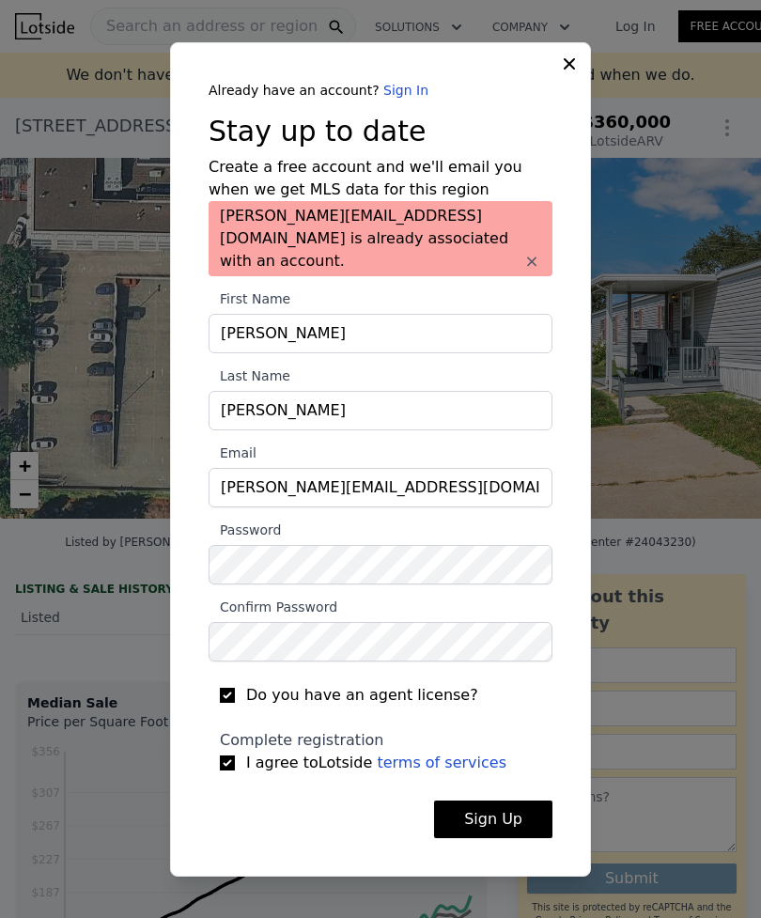
click at [758, 473] on div at bounding box center [380, 459] width 761 height 918
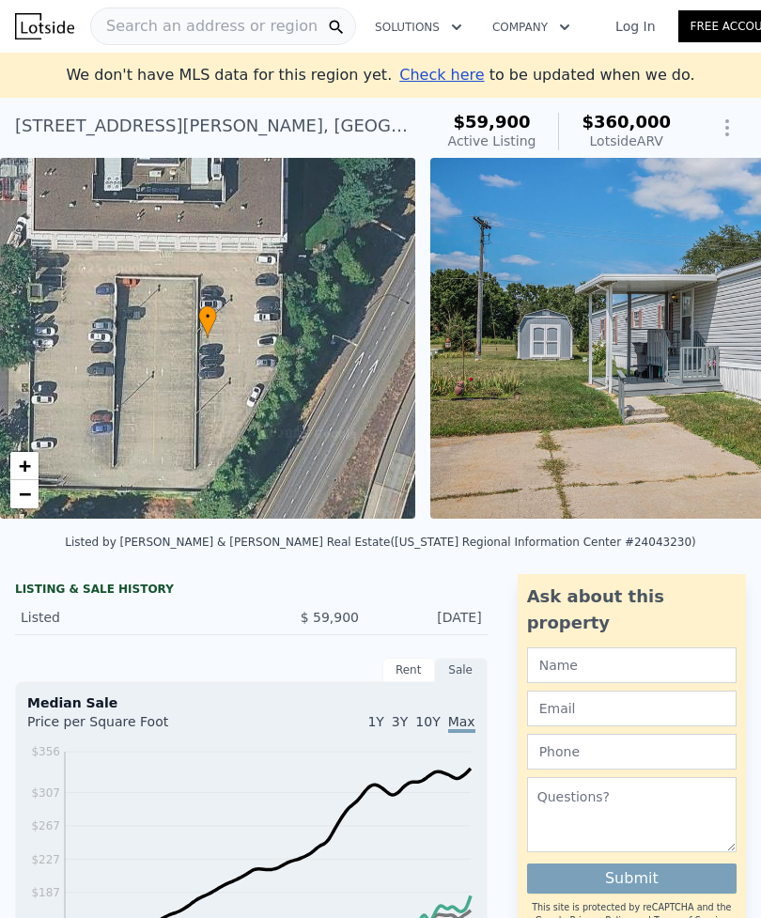
click at [430, 78] on span "Check here" at bounding box center [441, 75] width 85 height 18
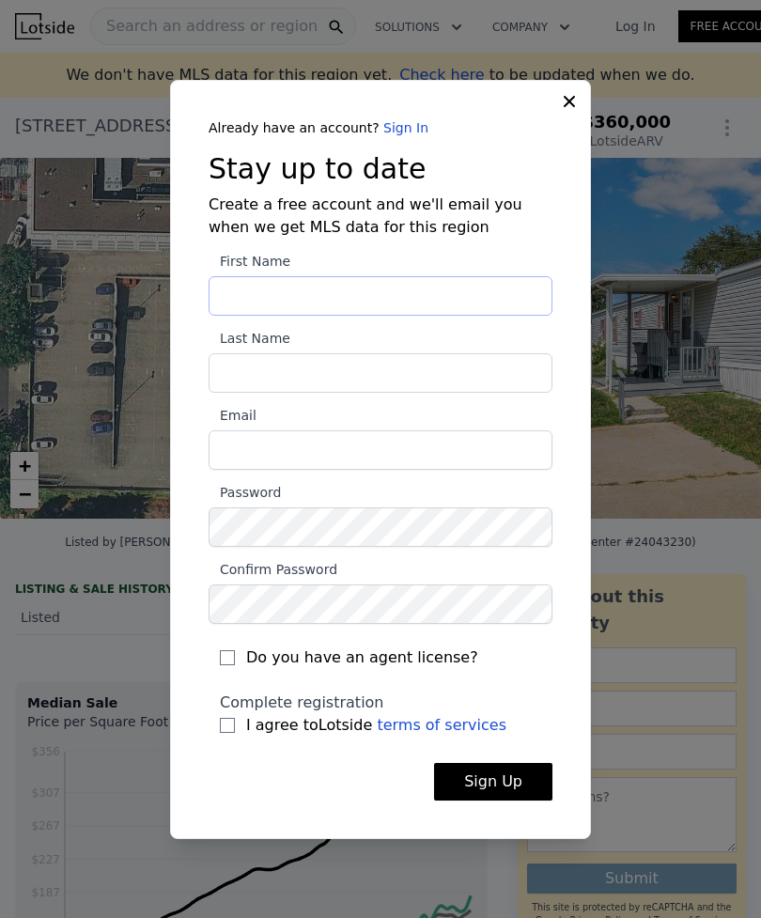
type input "[PERSON_NAME]"
click at [292, 316] on input "[PERSON_NAME]" at bounding box center [381, 295] width 344 height 39
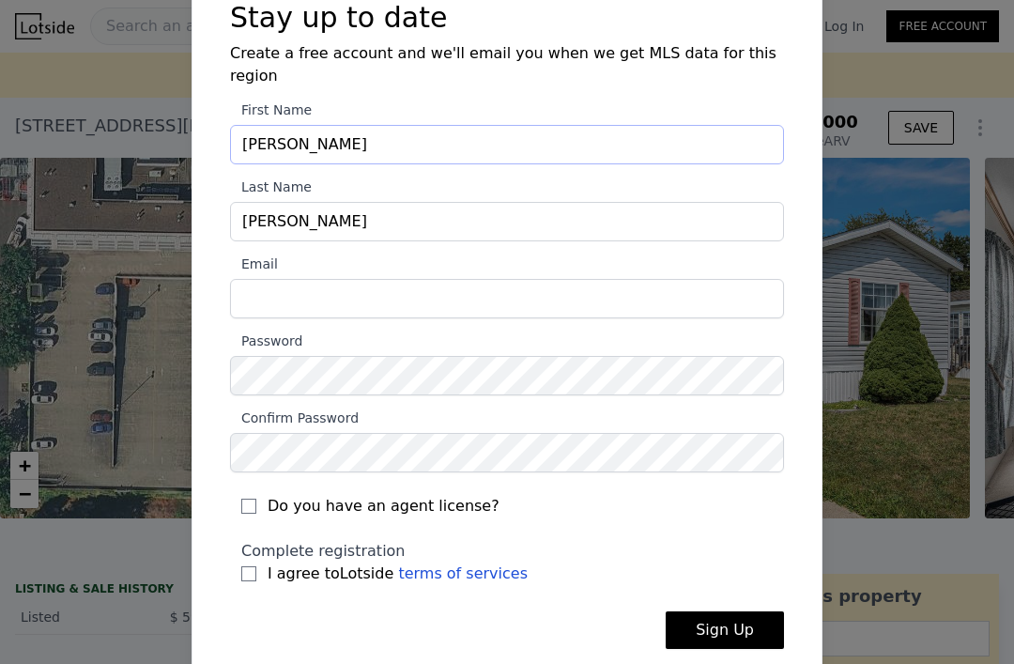
scroll to position [70, 0]
type input "[PERSON_NAME]"
click at [297, 209] on input "[PERSON_NAME]" at bounding box center [507, 222] width 554 height 39
type input "L"
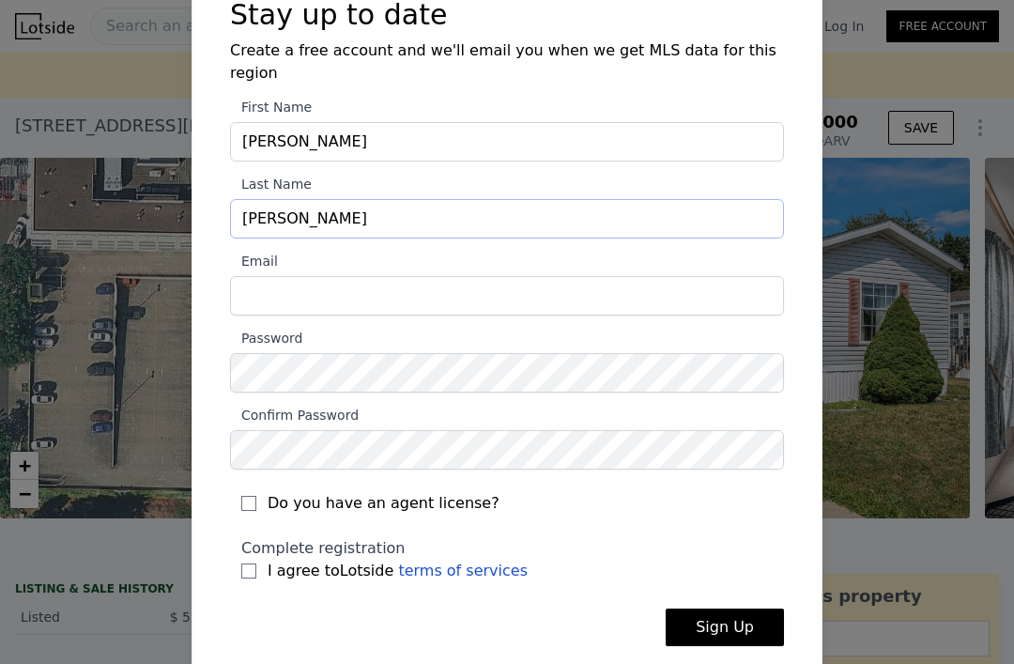
scroll to position [72, 0]
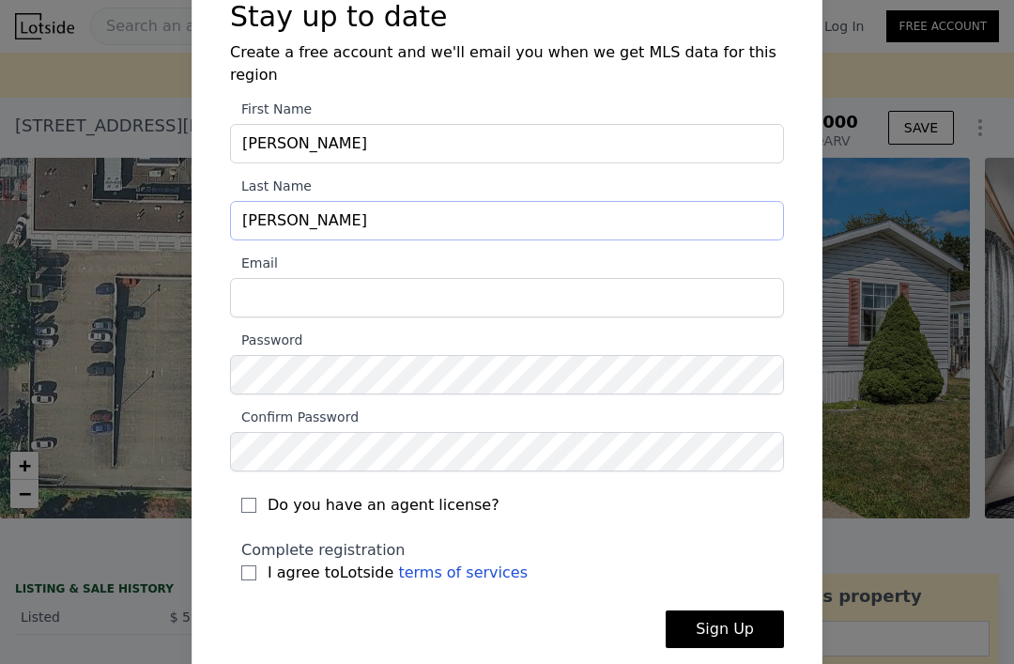
type input "[PERSON_NAME]"
click at [278, 278] on input "Email" at bounding box center [507, 297] width 554 height 39
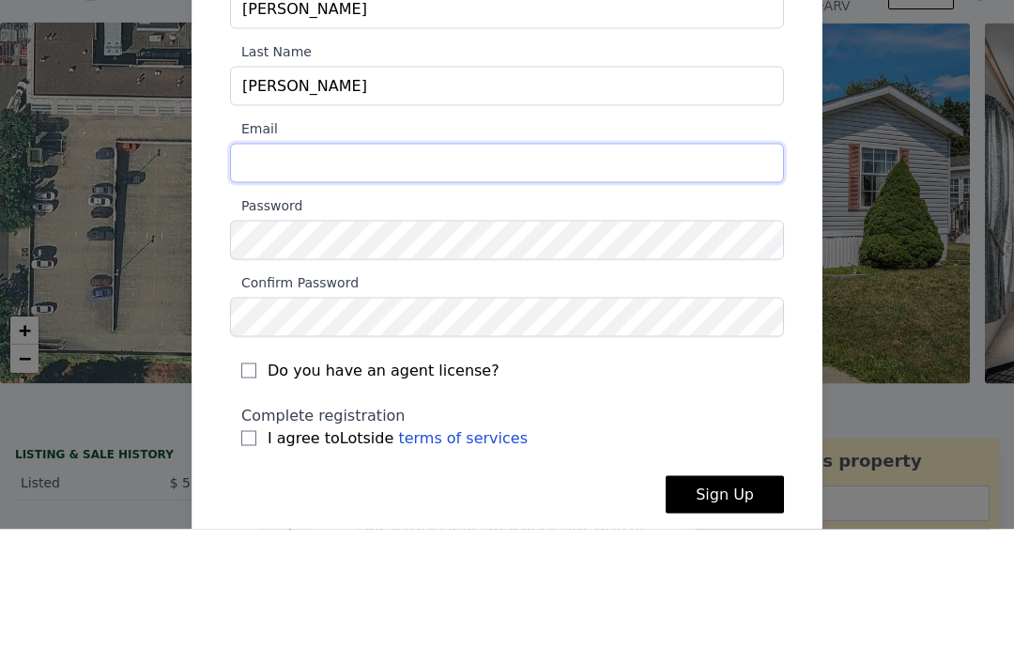
type input "[PERSON_NAME][EMAIL_ADDRESS][DOMAIN_NAME]"
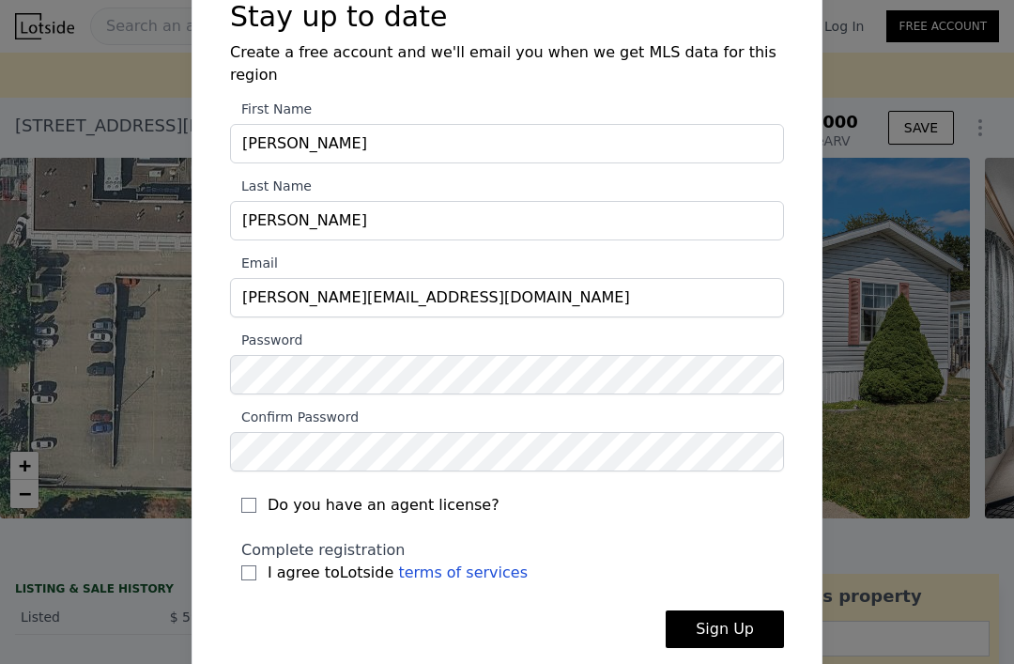
click at [250, 498] on input "Do you have an agent license?" at bounding box center [248, 505] width 15 height 15
checkbox input "true"
click at [247, 565] on input "I agree to Lotside terms of services" at bounding box center [248, 572] width 15 height 15
checkbox input "true"
click at [698, 610] on button "Sign Up" at bounding box center [725, 629] width 118 height 38
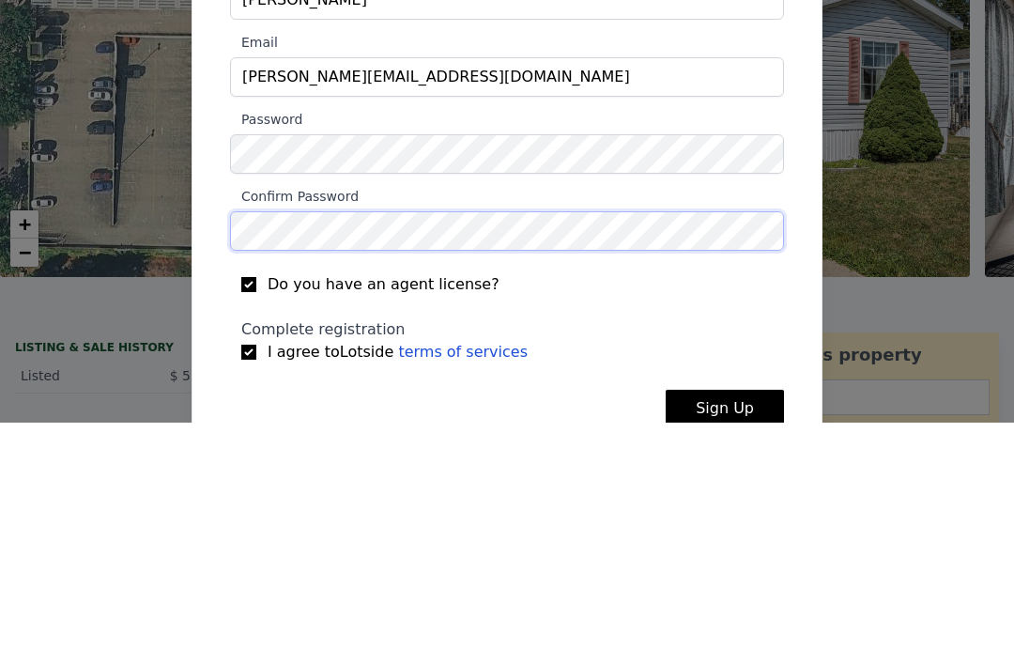
scroll to position [102, 0]
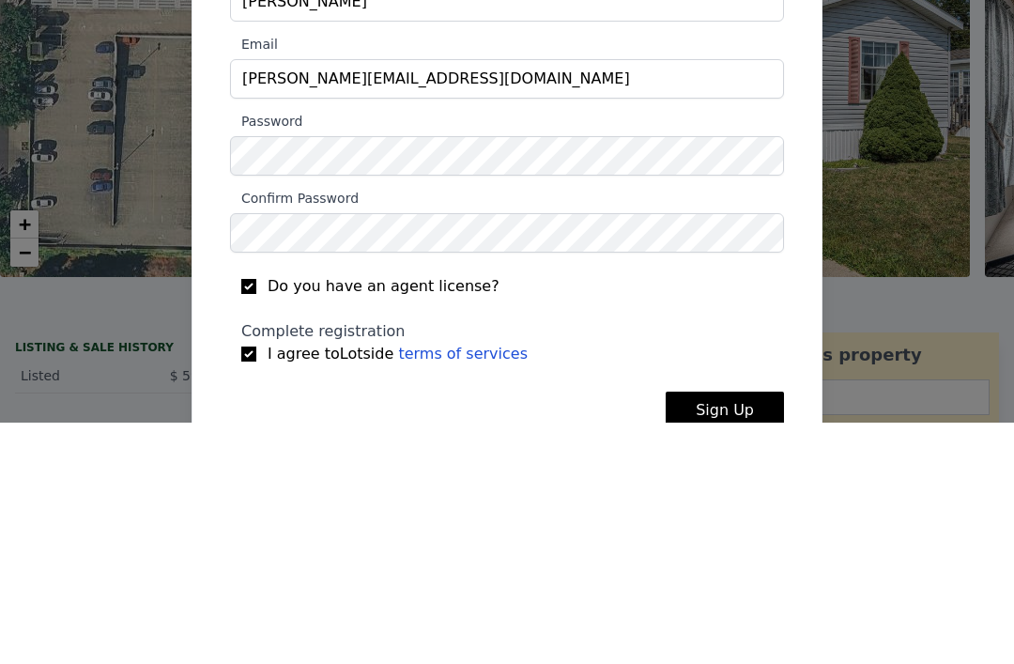
click at [760, 213] on div at bounding box center [507, 332] width 1014 height 664
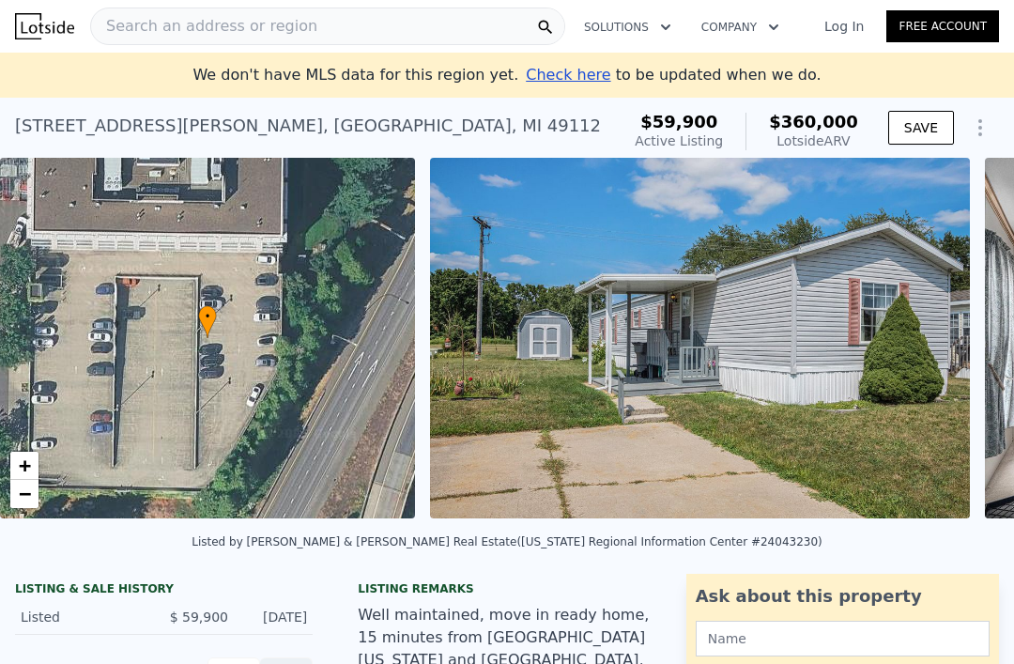
click at [543, 80] on span "Check here" at bounding box center [568, 75] width 85 height 18
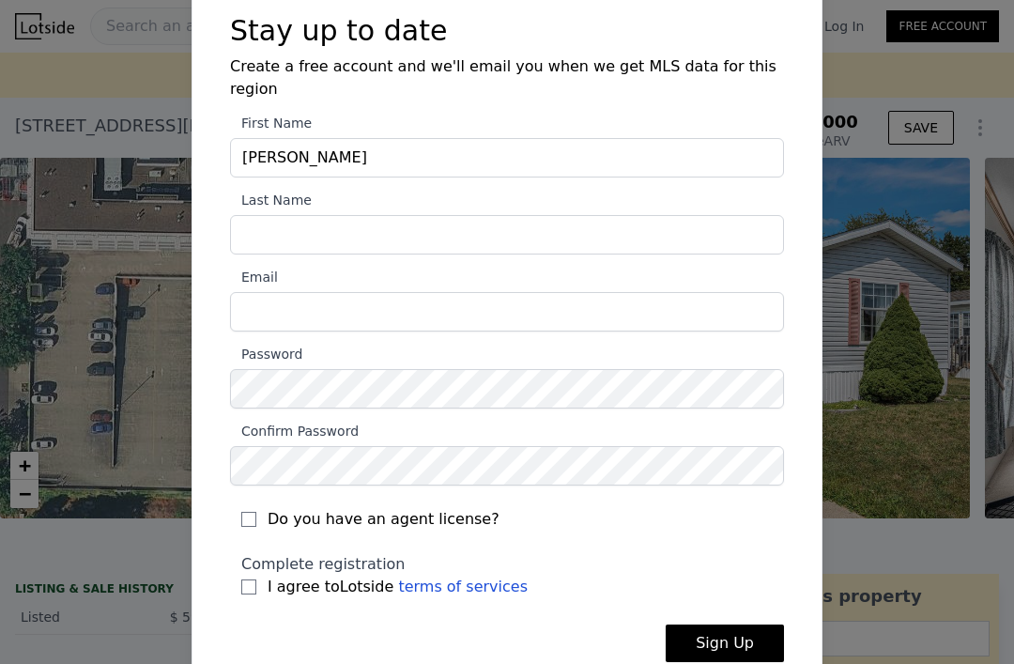
scroll to position [59, 0]
type input "[PERSON_NAME]"
click at [264, 214] on input "Last Name" at bounding box center [507, 233] width 554 height 39
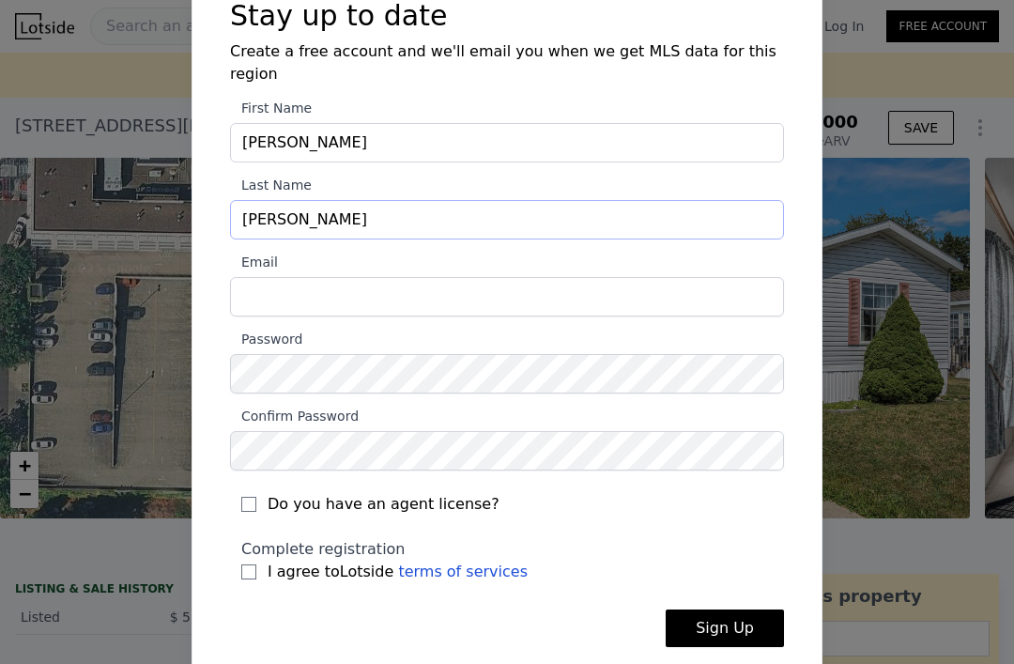
scroll to position [72, 0]
type input "[PERSON_NAME]"
click at [291, 278] on input "Email" at bounding box center [507, 297] width 554 height 39
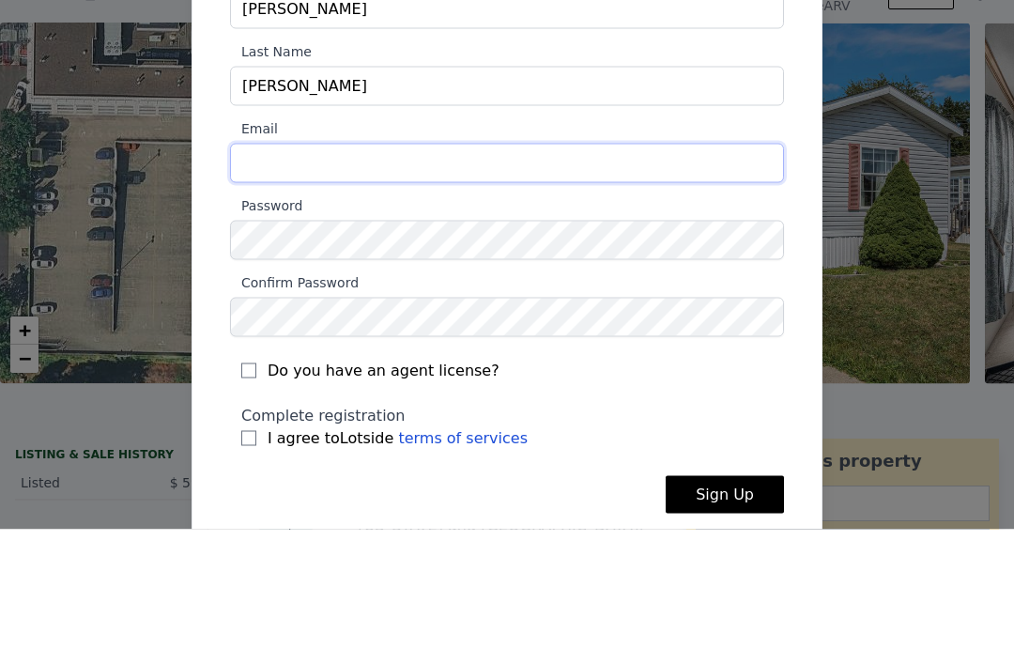
type input "[PERSON_NAME][EMAIL_ADDRESS][DOMAIN_NAME]"
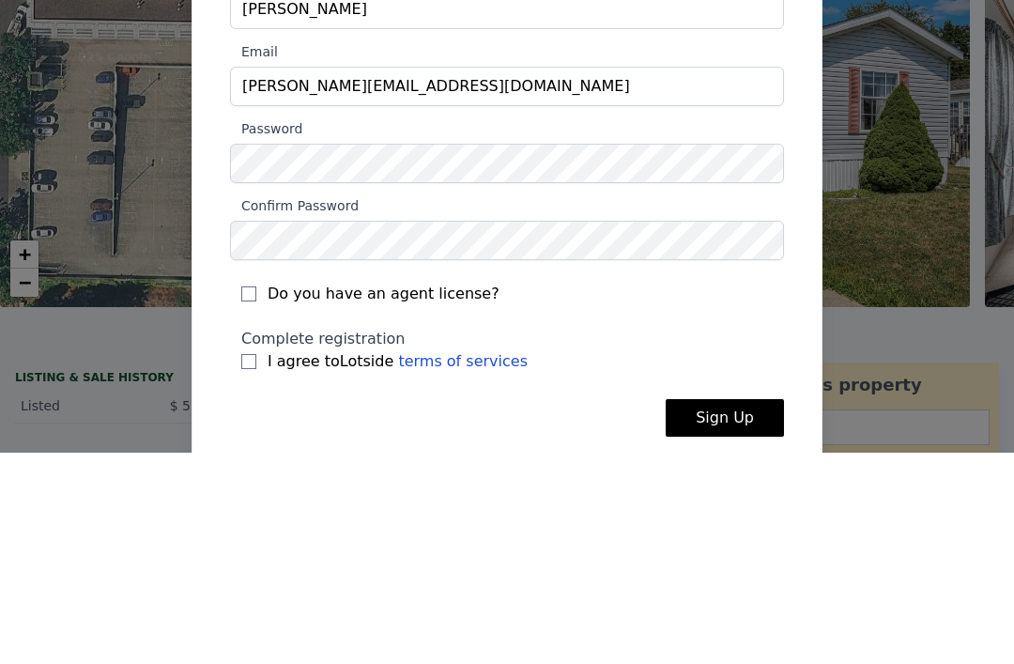
click at [253, 471] on div "Do you have an agent license?" at bounding box center [507, 499] width 554 height 56
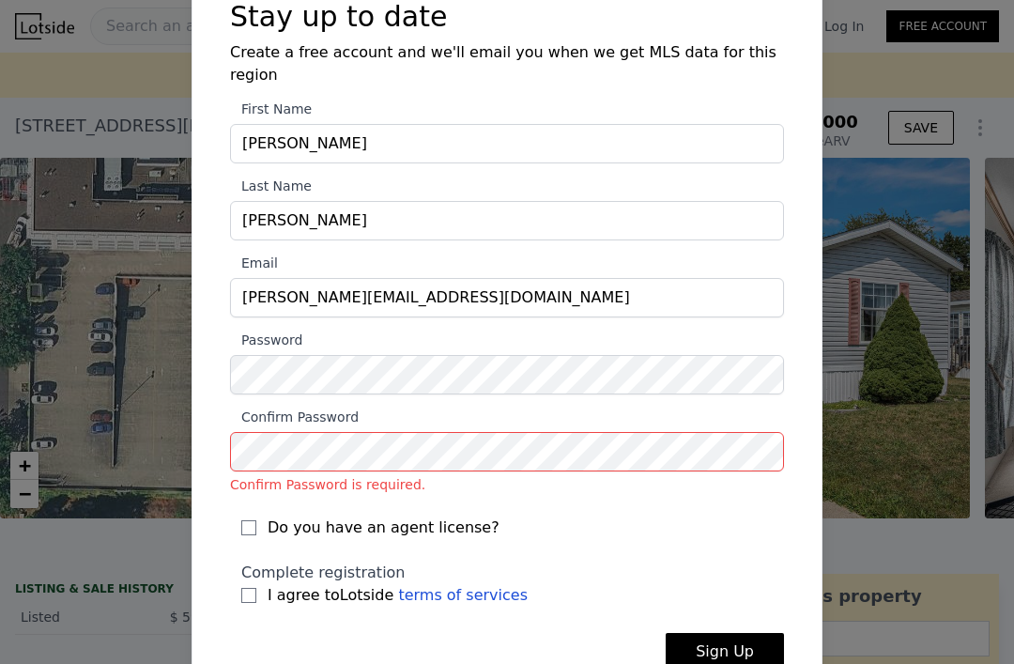
click at [249, 520] on input "Do you have an agent license?" at bounding box center [248, 527] width 15 height 15
checkbox input "true"
click at [252, 588] on input "I agree to Lotside terms of services" at bounding box center [248, 595] width 15 height 15
checkbox input "true"
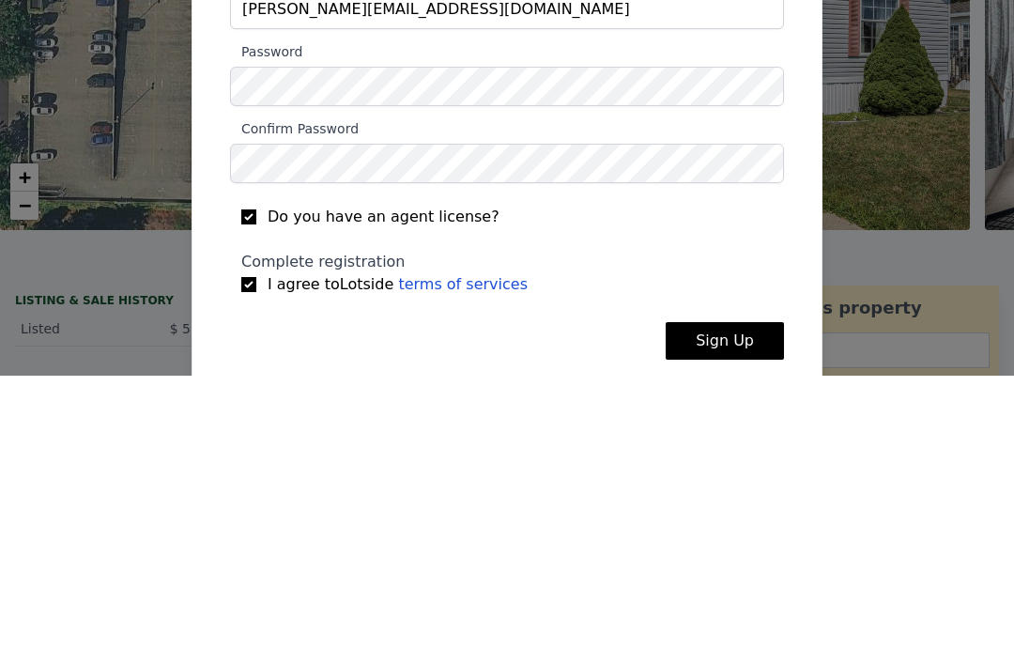
click at [294, 541] on span "Complete registration" at bounding box center [323, 550] width 164 height 18
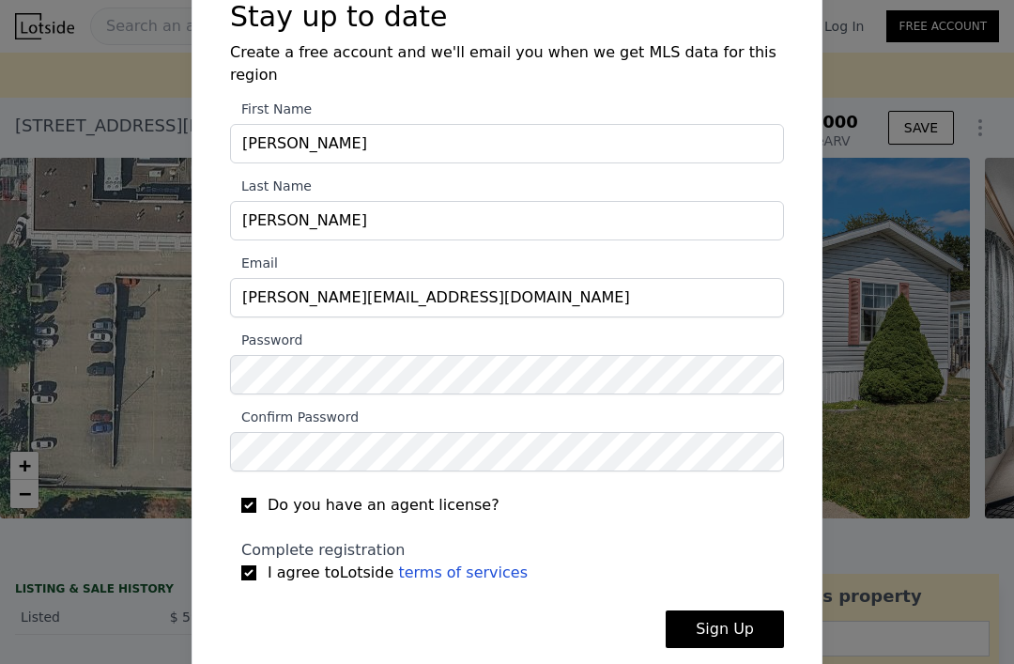
click at [706, 610] on button "Sign Up" at bounding box center [725, 629] width 118 height 38
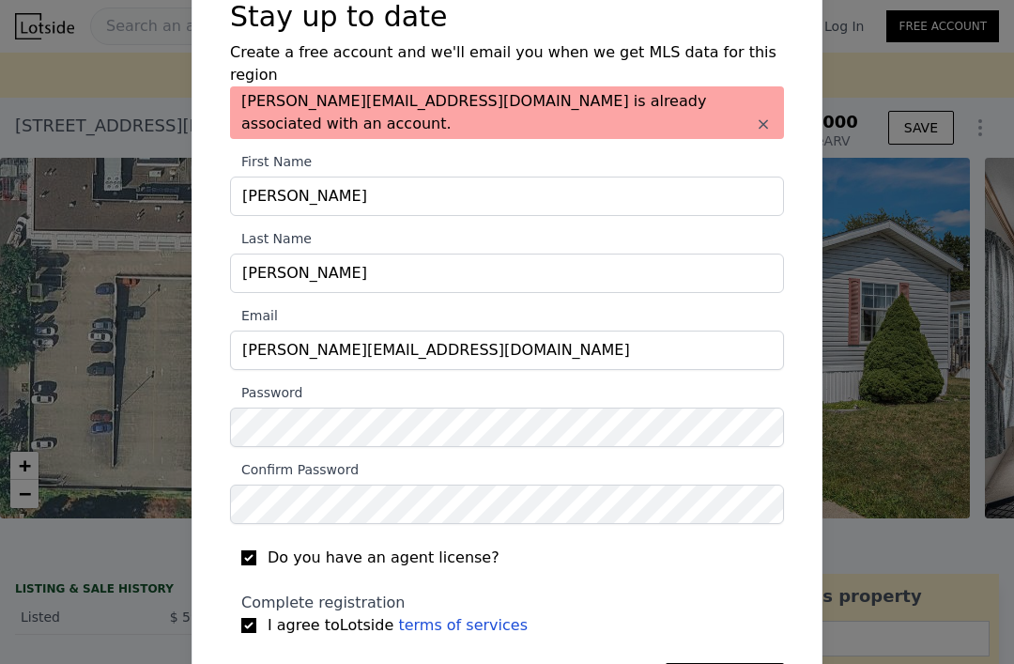
click at [760, 115] on button "×" at bounding box center [763, 124] width 19 height 19
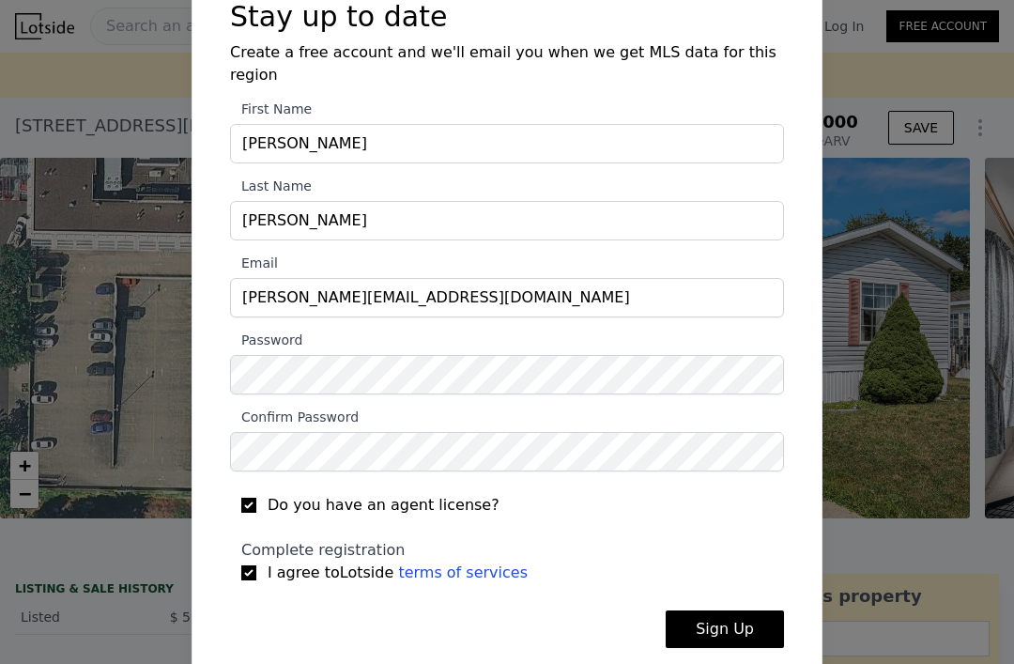
click at [698, 614] on button "Sign Up" at bounding box center [725, 629] width 118 height 38
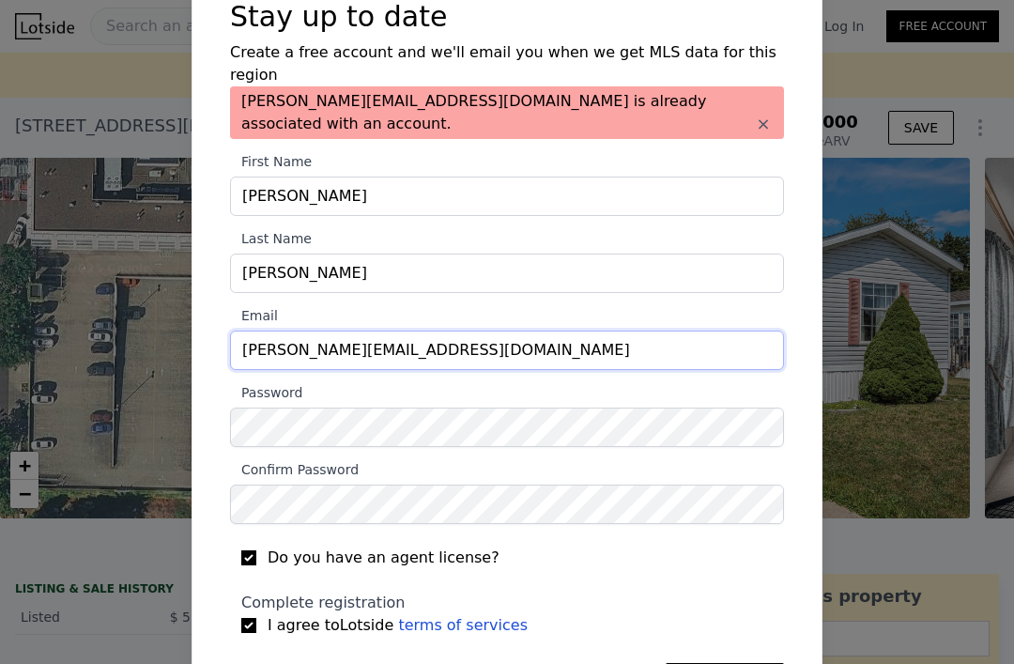
click at [446, 331] on input "[PERSON_NAME][EMAIL_ADDRESS][DOMAIN_NAME]" at bounding box center [507, 350] width 554 height 39
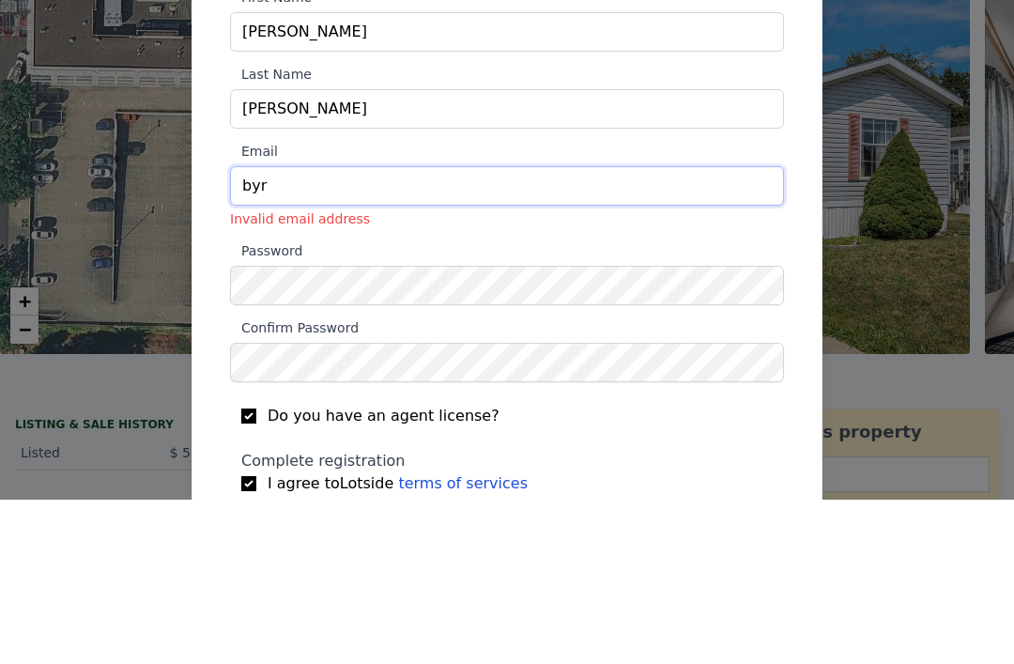
type input "by"
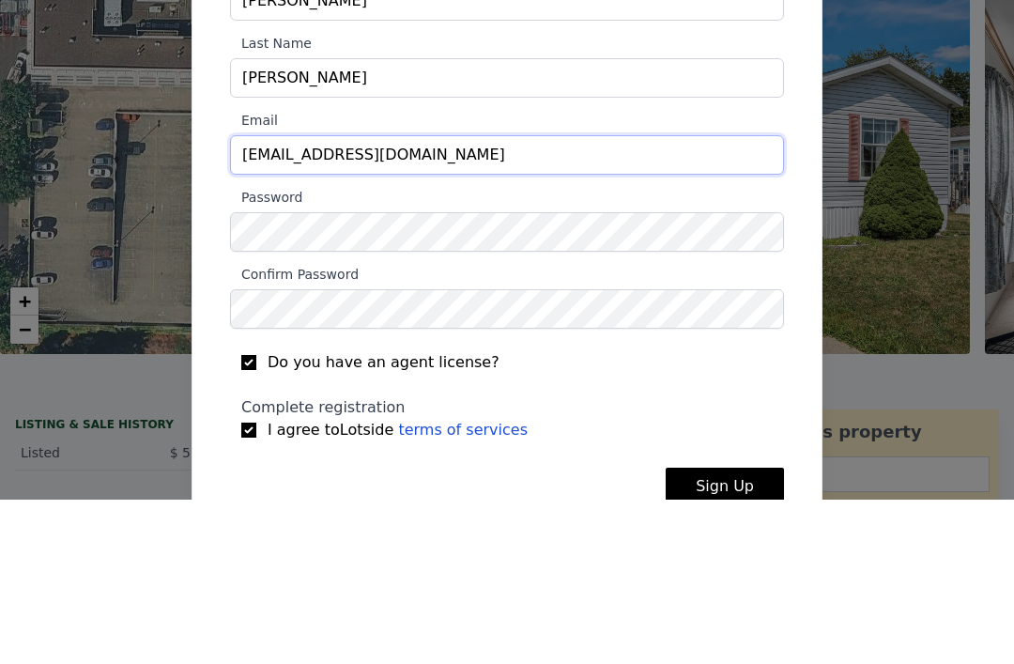
scroll to position [102, 0]
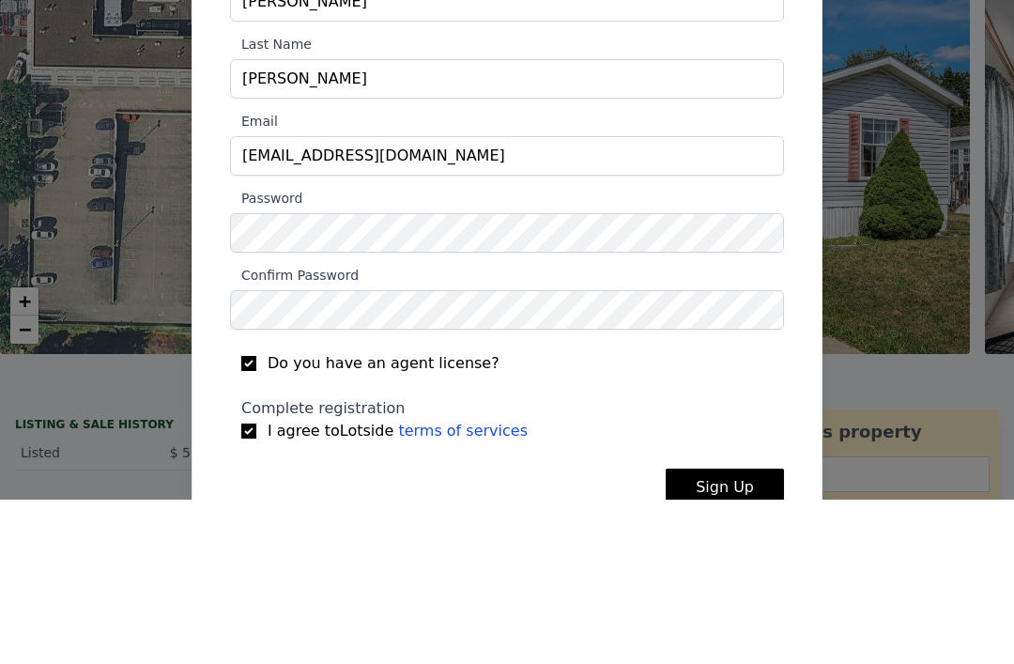
click at [224, 248] on div "Already have an account? Sign In Stay up to date Create a free account and we'l…" at bounding box center [507, 318] width 614 height 765
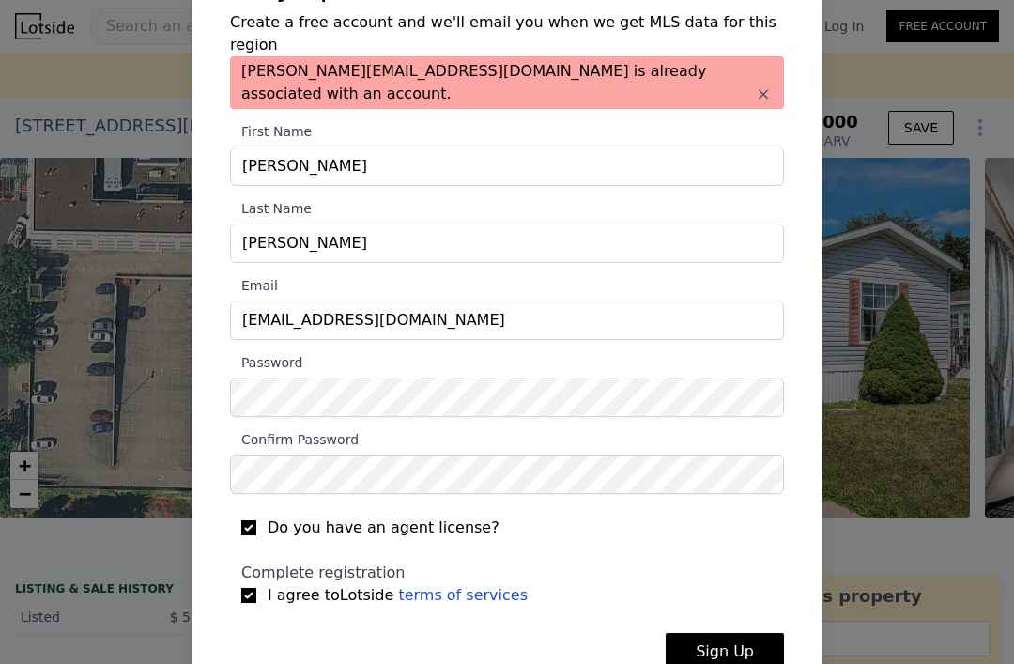
click at [719, 633] on button "Sign Up" at bounding box center [725, 652] width 118 height 38
click at [715, 633] on button "Sign Up" at bounding box center [725, 652] width 118 height 38
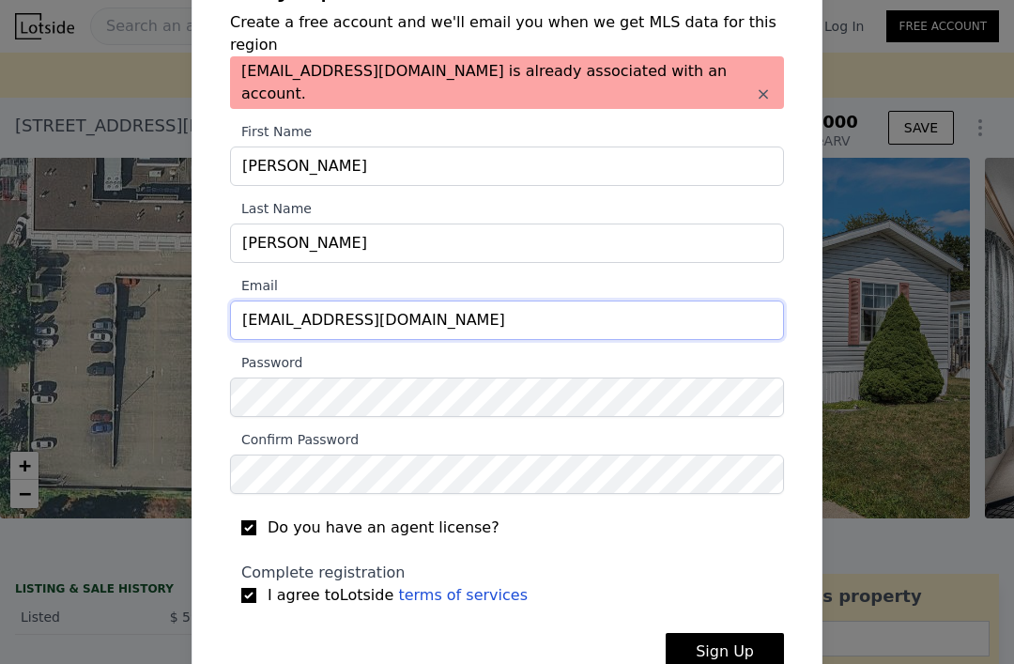
click at [478, 301] on input "[EMAIL_ADDRESS][DOMAIN_NAME]" at bounding box center [507, 320] width 554 height 39
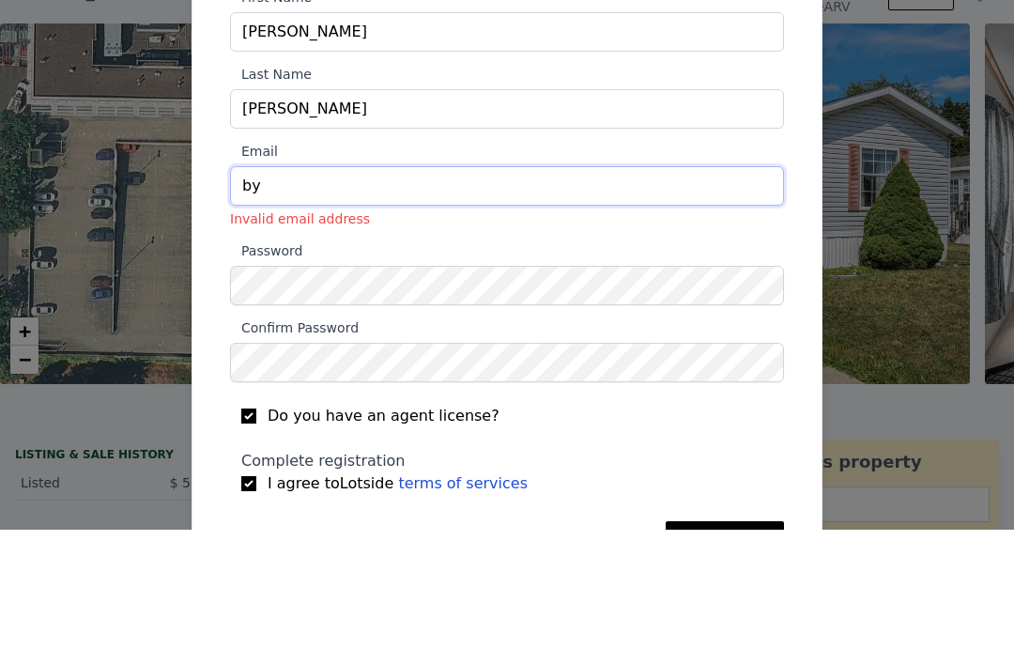
type input "b"
type input "[EMAIL_ADDRESS][DOMAIN_NAME]"
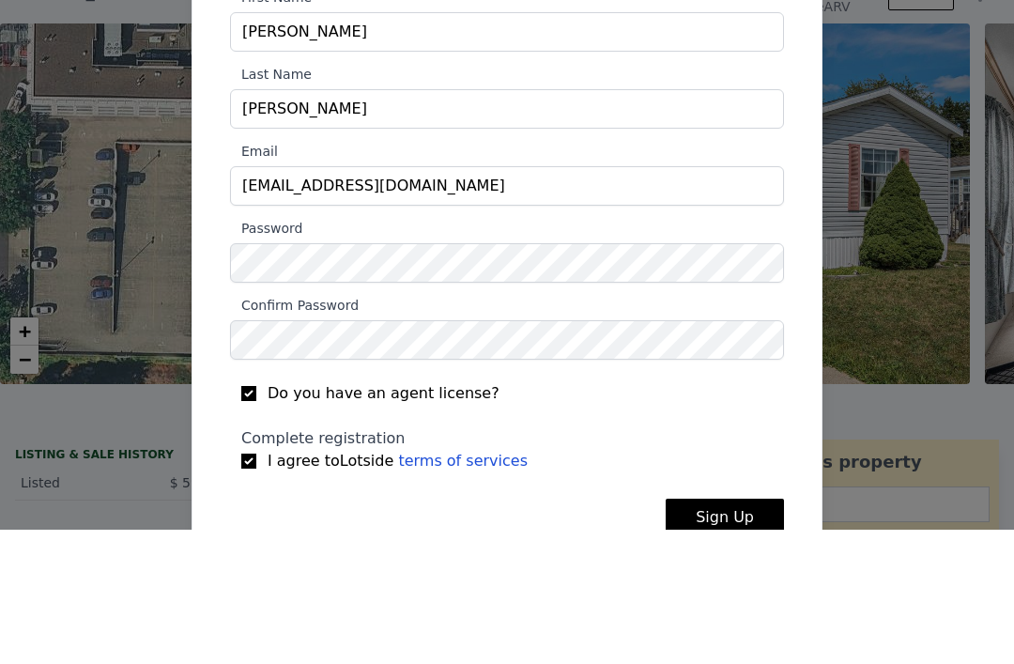
click at [208, 255] on div "Already have an account? Sign In Stay up to date Create a free account and we'l…" at bounding box center [507, 318] width 614 height 765
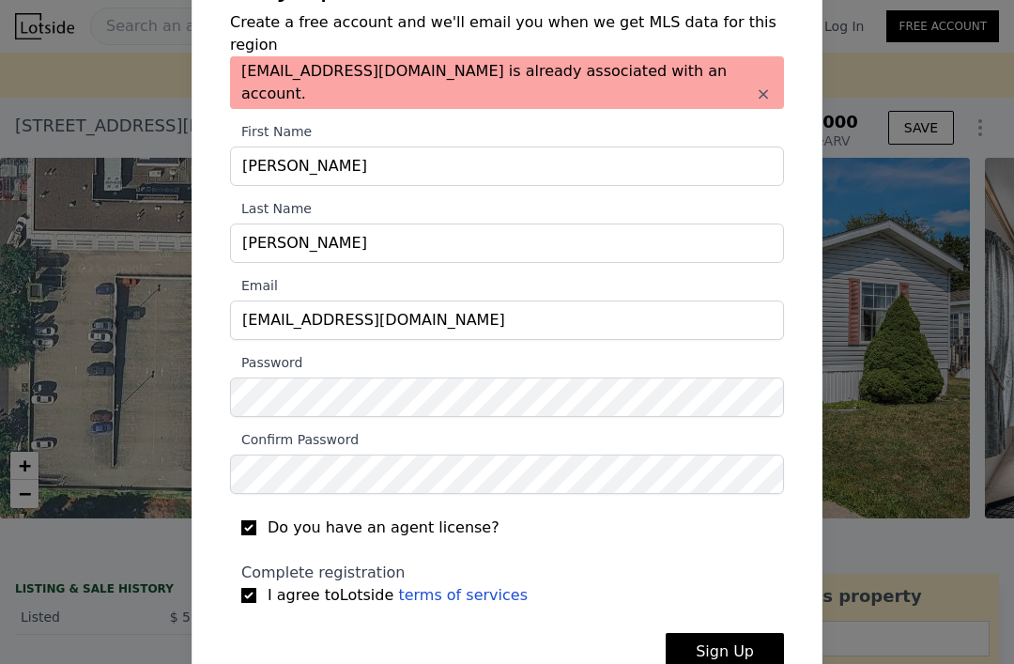
click at [710, 633] on button "Sign Up" at bounding box center [725, 652] width 118 height 38
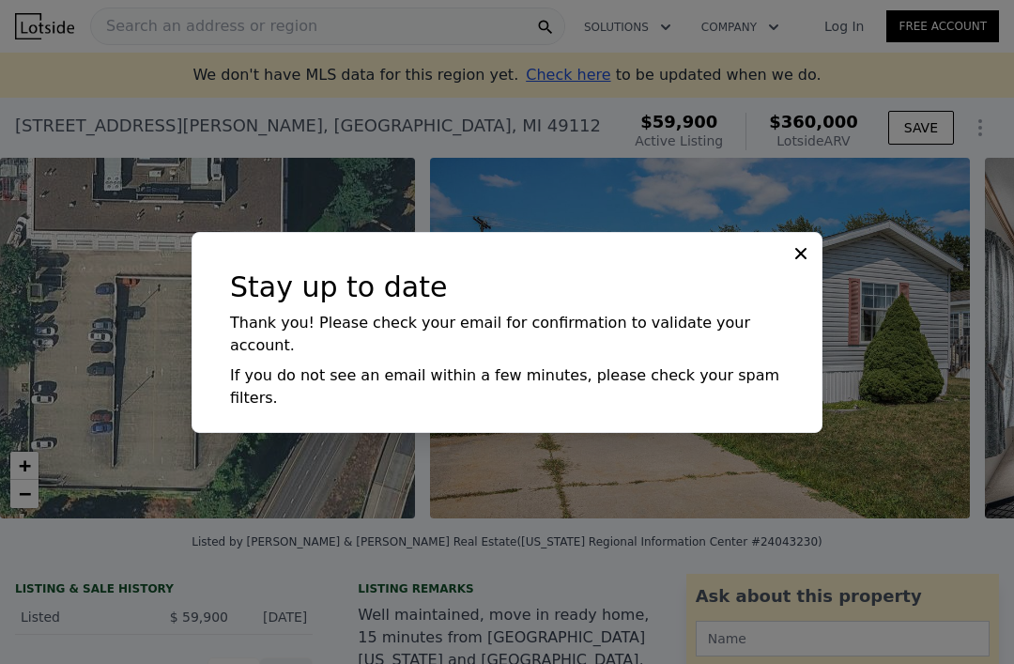
click at [760, 244] on icon at bounding box center [801, 253] width 19 height 19
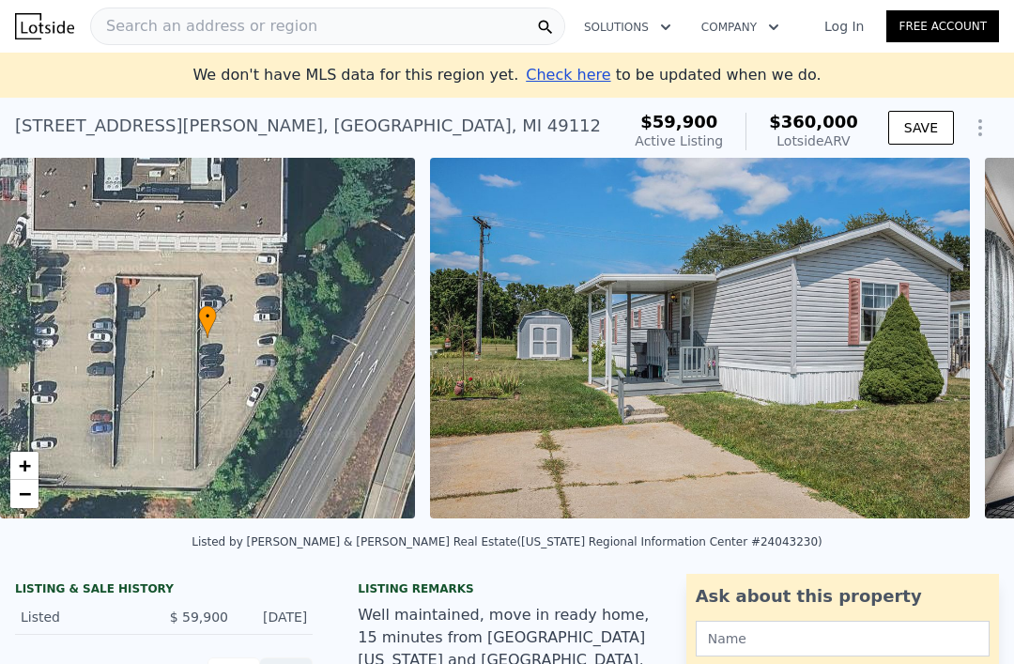
click at [760, 29] on link "Log In" at bounding box center [844, 26] width 85 height 19
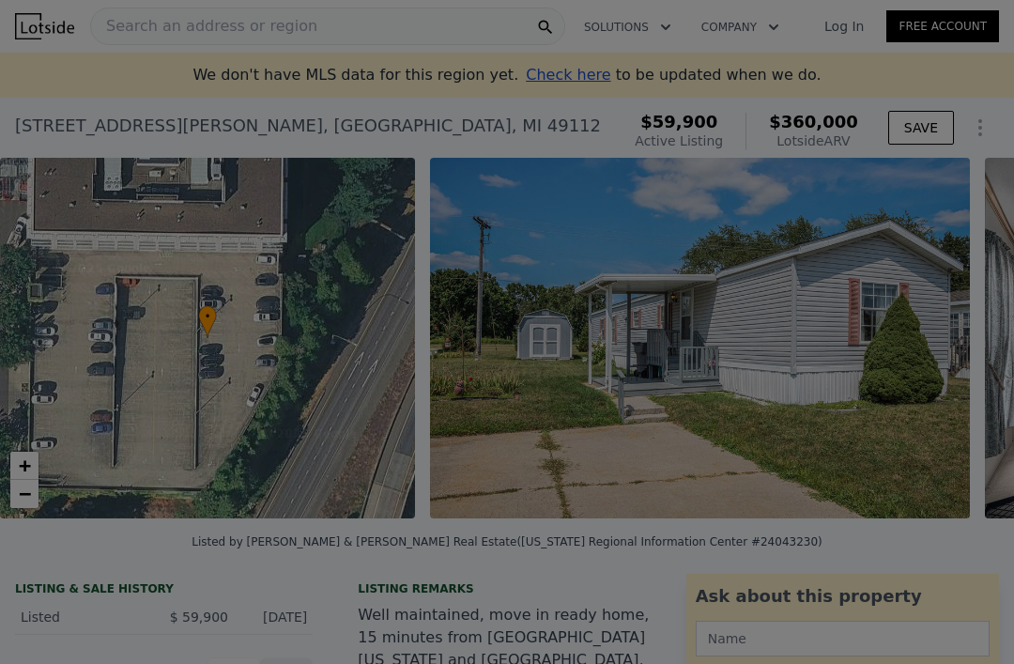
click at [760, 26] on div at bounding box center [507, 332] width 1014 height 664
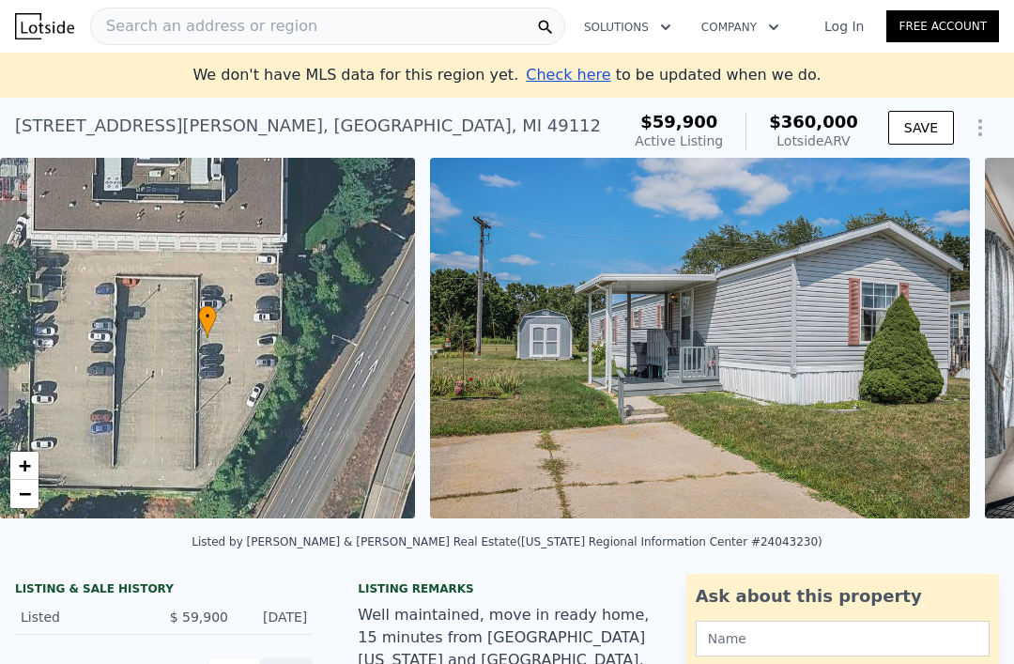
click at [760, 23] on link "Log In" at bounding box center [844, 26] width 85 height 19
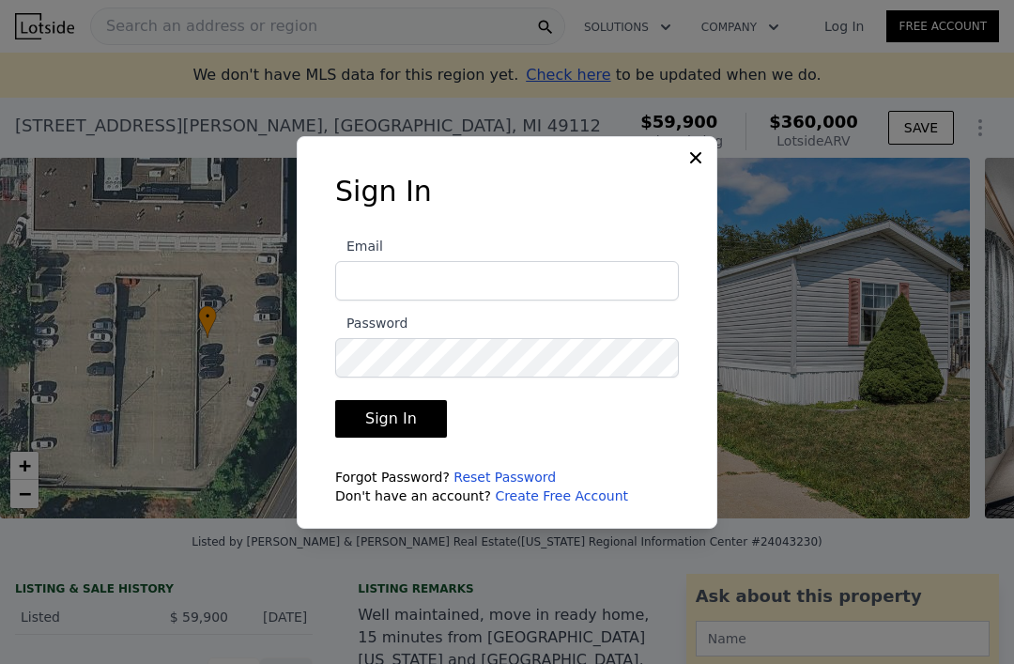
click at [415, 240] on div "Sign In Email Password Sign In Forgot Password? Reset Password Don't have an ac…" at bounding box center [507, 348] width 404 height 346
click at [363, 301] on input "Email" at bounding box center [507, 280] width 344 height 39
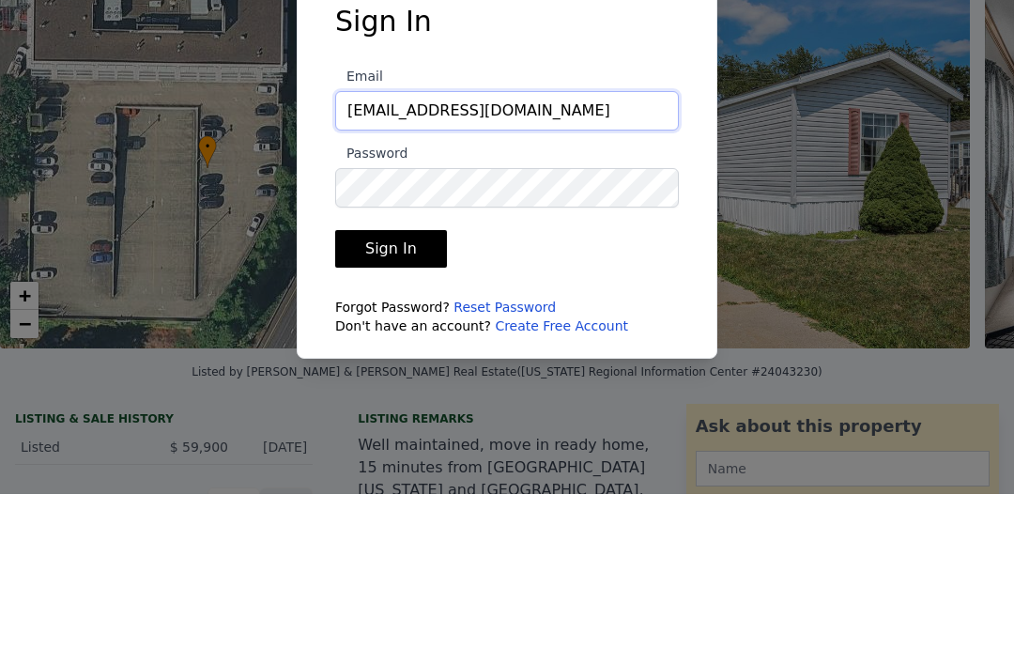
type input "[EMAIL_ADDRESS][DOMAIN_NAME]"
click at [379, 400] on button "Sign In" at bounding box center [391, 419] width 112 height 38
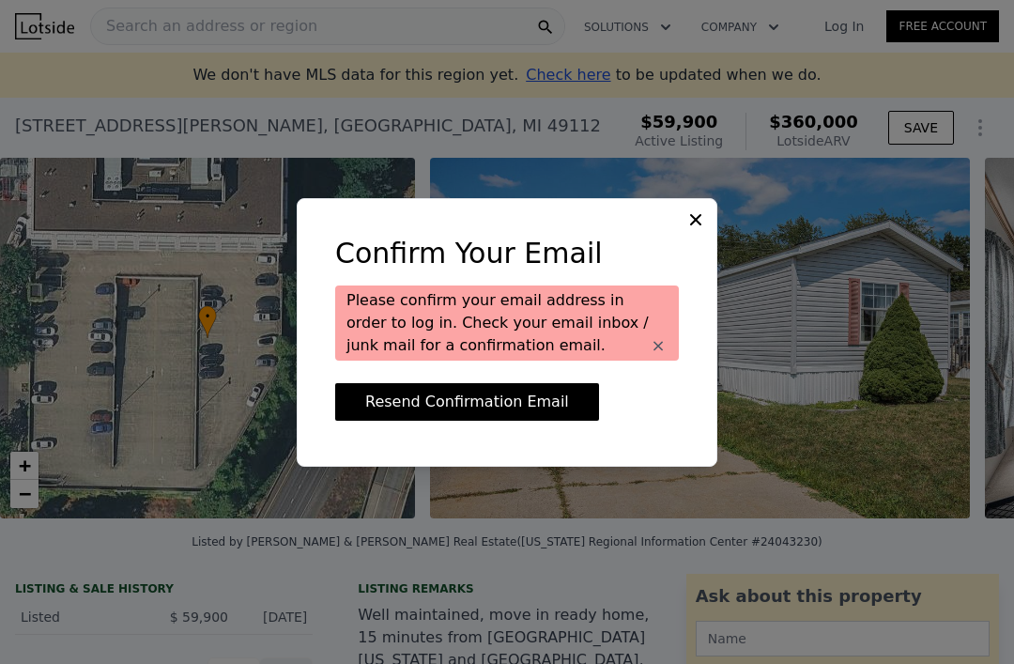
click at [435, 421] on button "Resend Confirmation Email" at bounding box center [467, 402] width 264 height 38
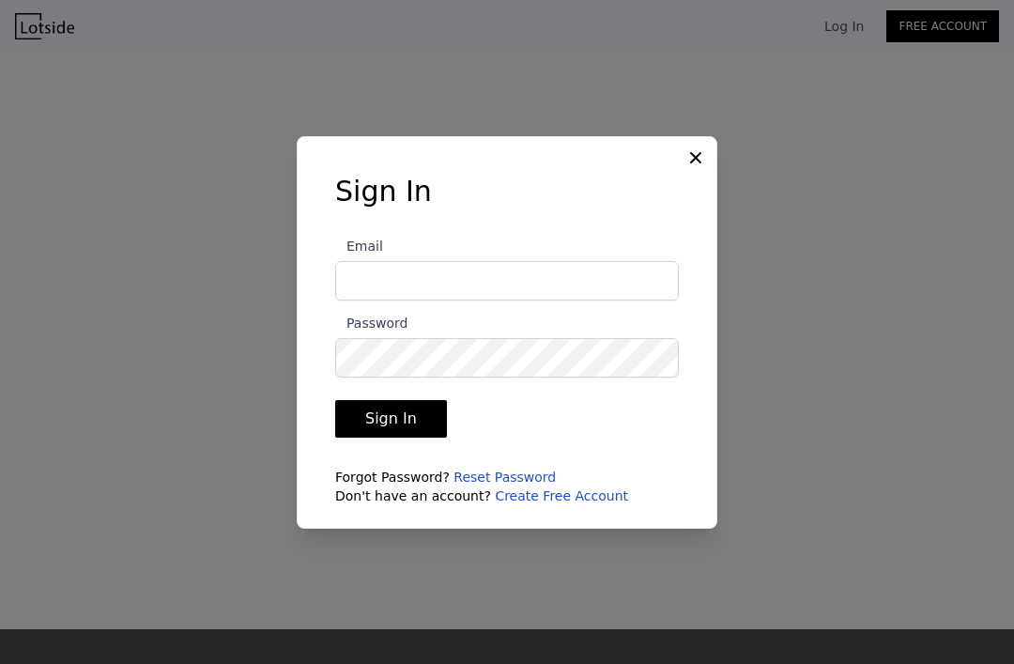
click at [373, 301] on input "Email" at bounding box center [507, 280] width 344 height 39
click at [363, 301] on input "Email" at bounding box center [507, 280] width 344 height 39
type input "[EMAIL_ADDRESS][DOMAIN_NAME]"
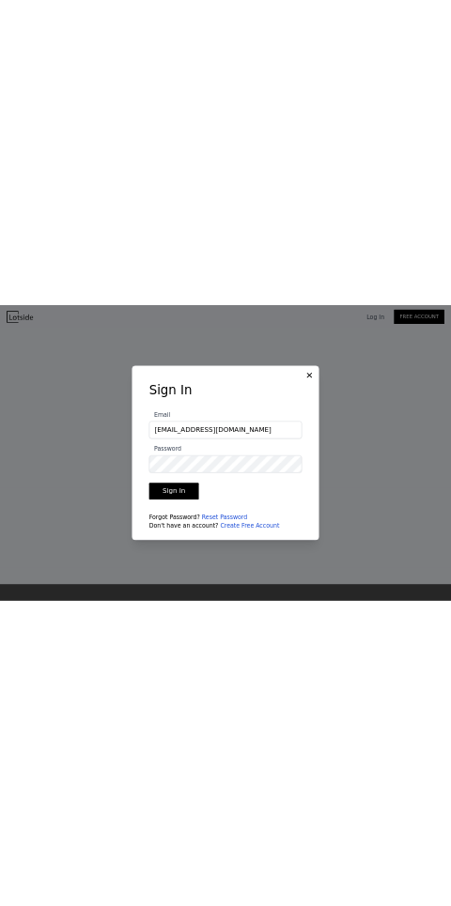
scroll to position [60, 0]
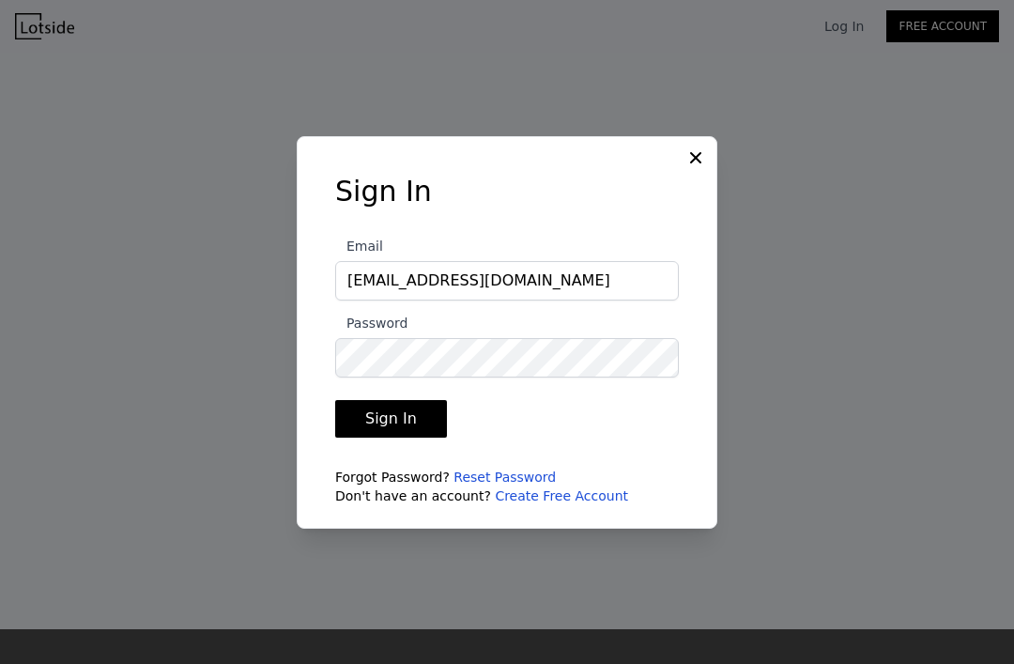
click at [274, 252] on div at bounding box center [507, 332] width 1014 height 664
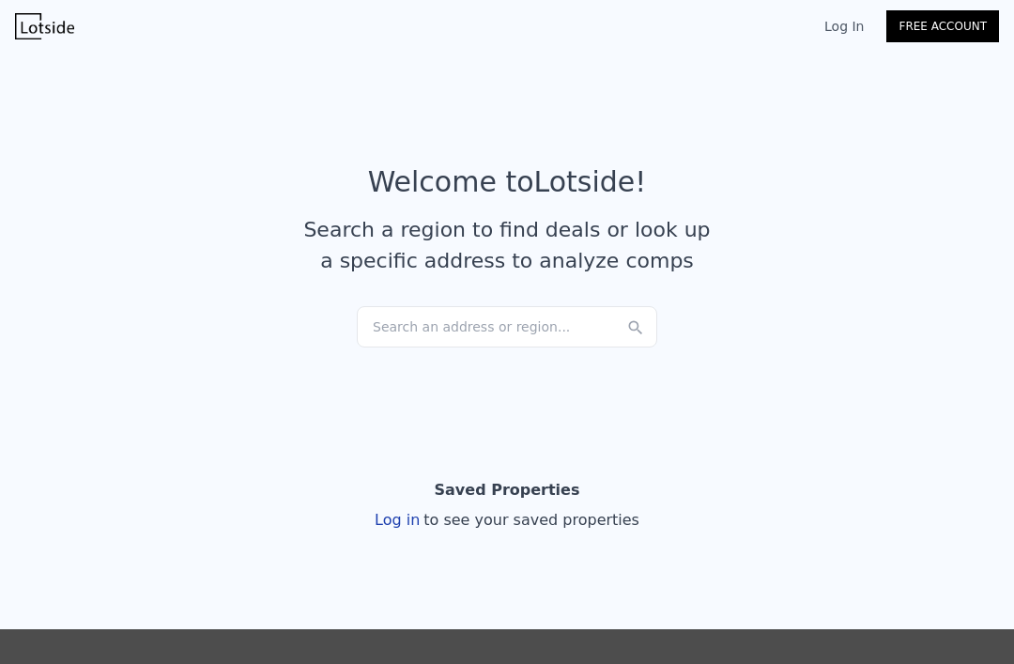
click at [407, 525] on div "Log in to see your saved properties" at bounding box center [507, 520] width 265 height 23
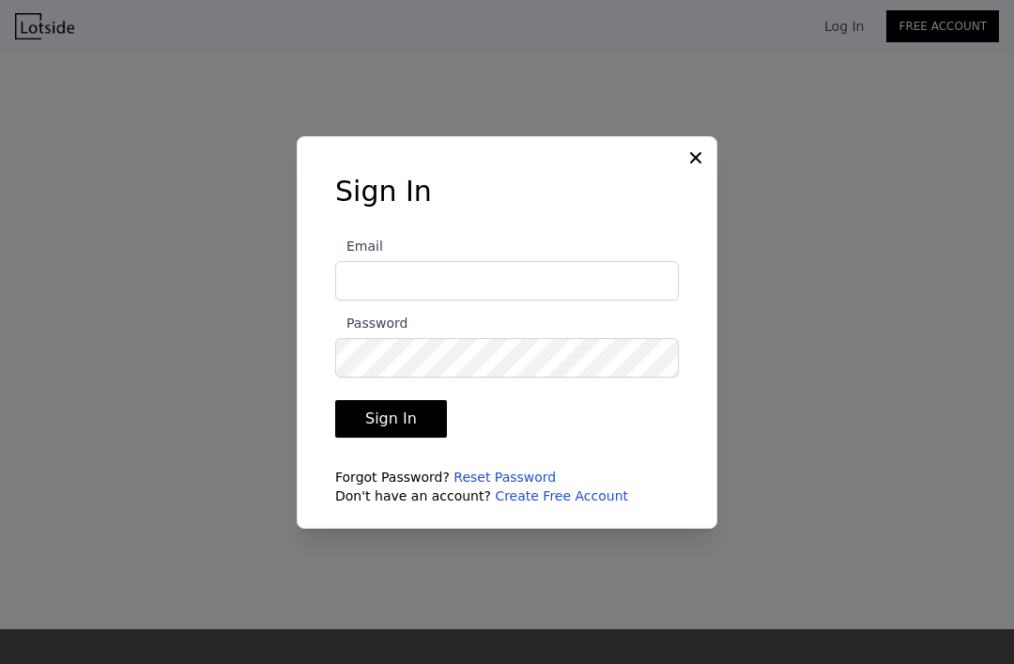
click at [394, 209] on h3 "Sign In" at bounding box center [507, 192] width 344 height 34
click at [363, 301] on input "Email" at bounding box center [507, 280] width 344 height 39
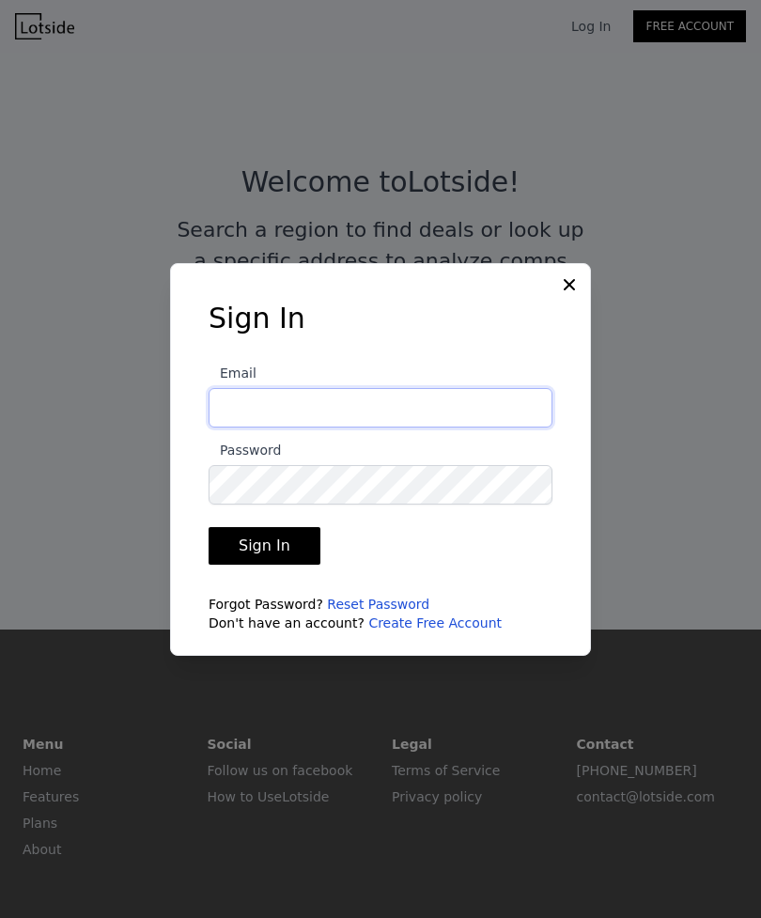
click at [252, 427] on input "Email" at bounding box center [381, 407] width 344 height 39
type input "[EMAIL_ADDRESS][DOMAIN_NAME]"
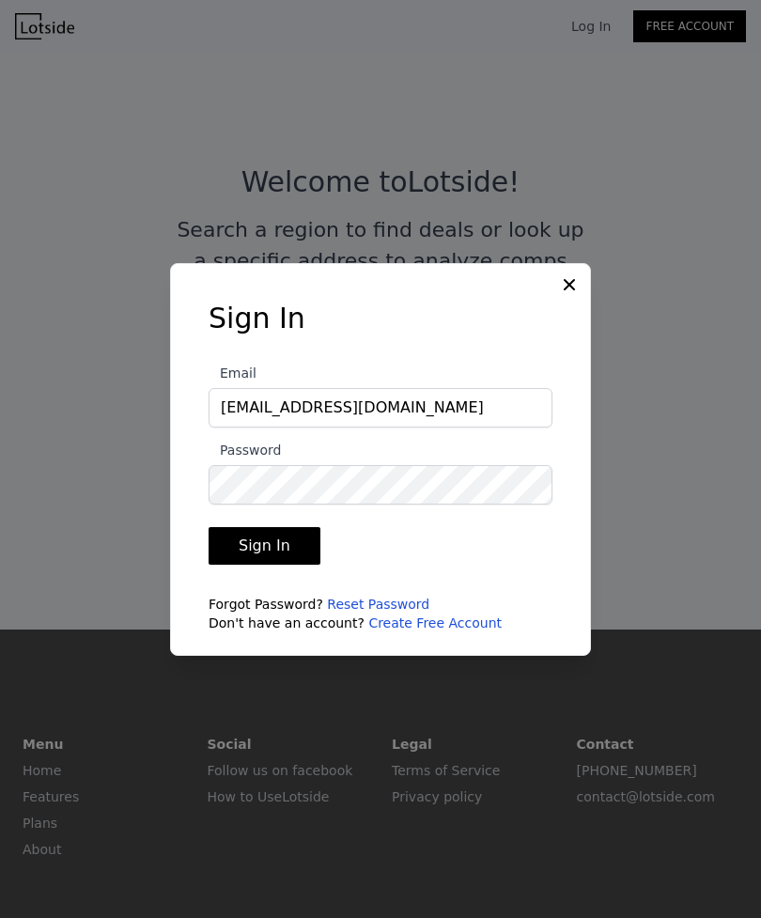
click at [265, 564] on button "Sign In" at bounding box center [265, 546] width 112 height 38
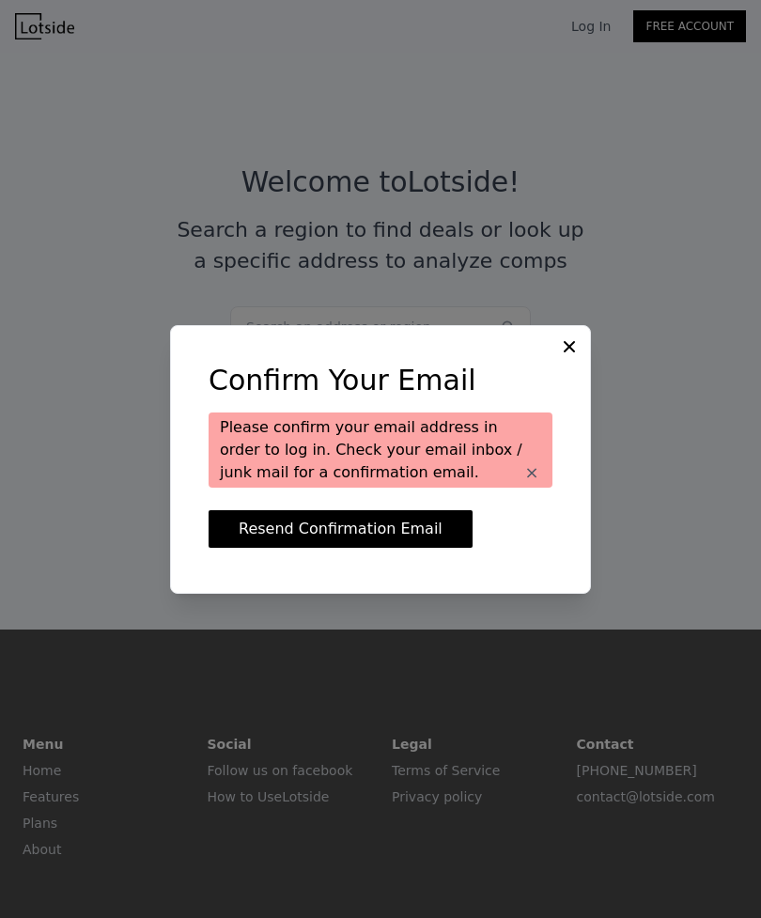
click at [565, 390] on div "Confirm Your Email Please confirm your email address in order to log in. Check …" at bounding box center [380, 459] width 421 height 269
click at [566, 351] on icon at bounding box center [569, 345] width 11 height 11
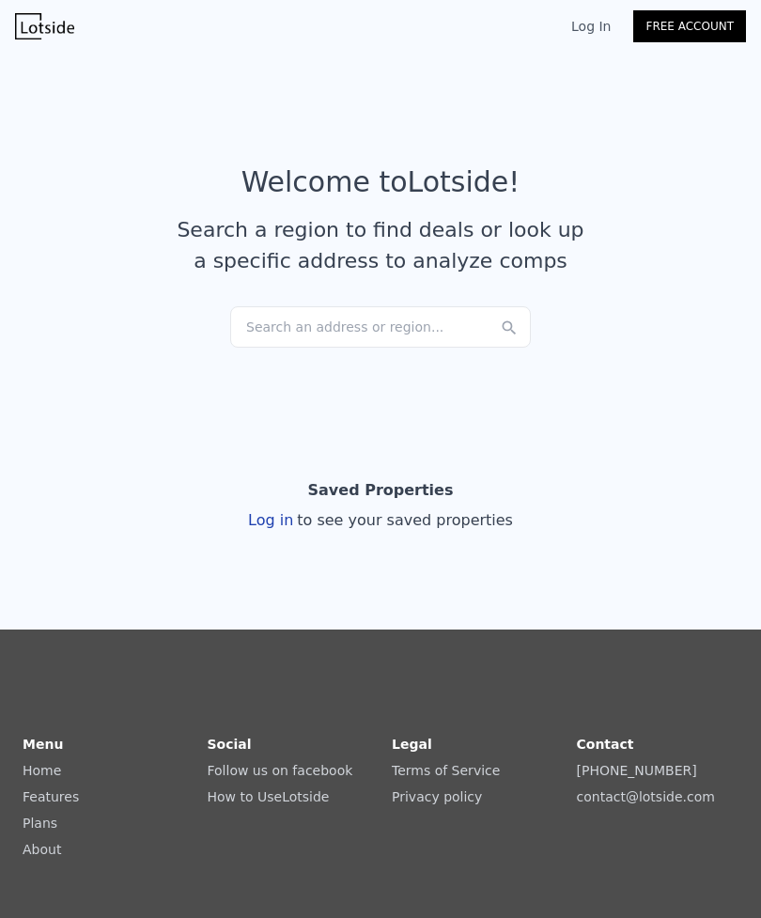
click at [595, 28] on link "Log In" at bounding box center [591, 26] width 85 height 19
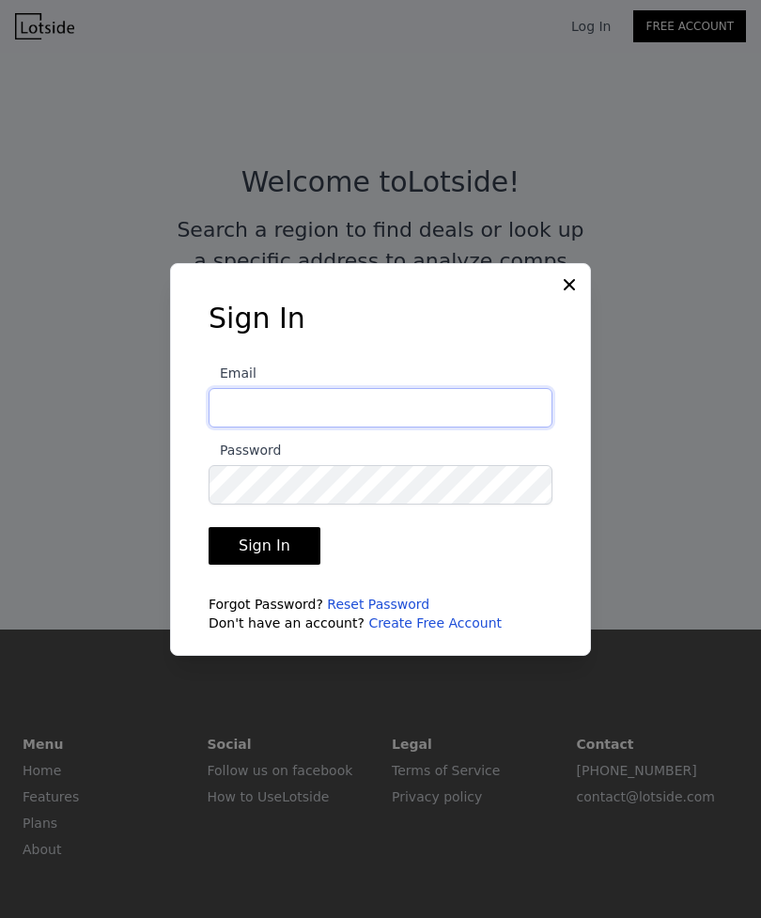
click at [228, 427] on input "Email" at bounding box center [381, 407] width 344 height 39
